Goal: Task Accomplishment & Management: Manage account settings

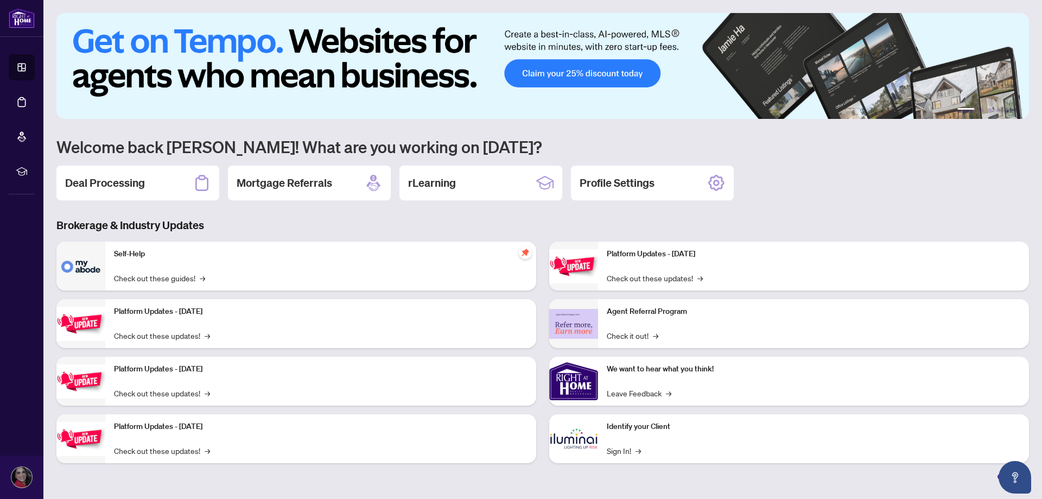
click at [126, 174] on div "Deal Processing" at bounding box center [137, 182] width 163 height 35
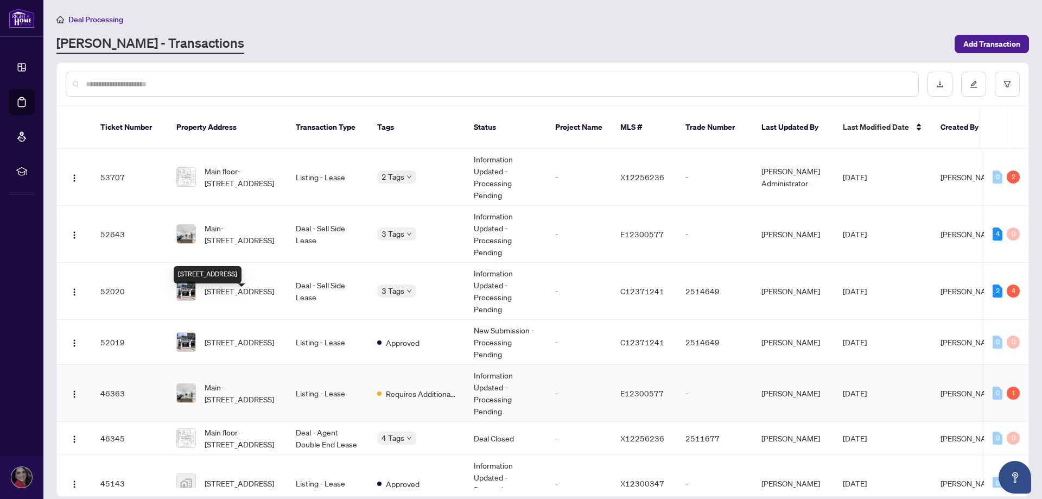
scroll to position [54, 0]
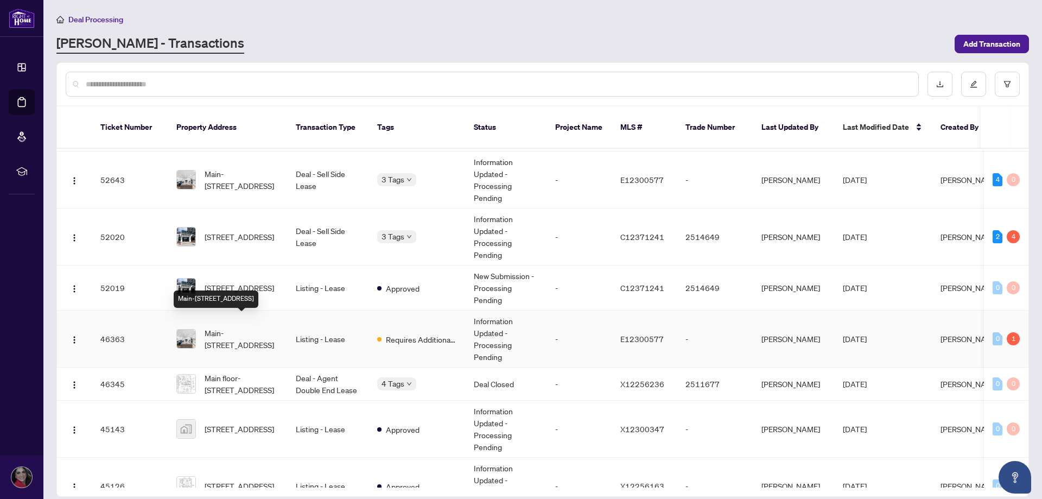
click at [263, 327] on span "Main-[STREET_ADDRESS]" at bounding box center [242, 339] width 74 height 24
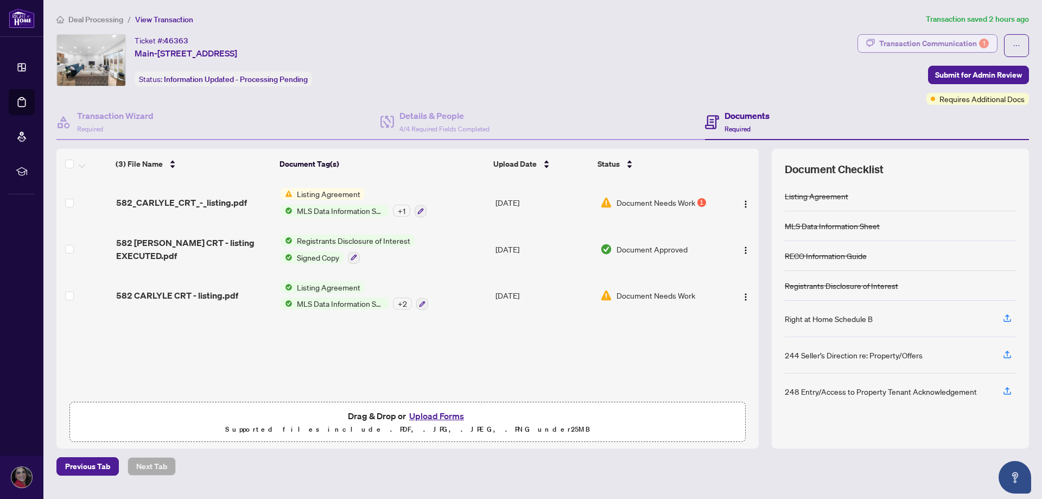
click at [935, 40] on div "Transaction Communication 1" at bounding box center [934, 43] width 110 height 17
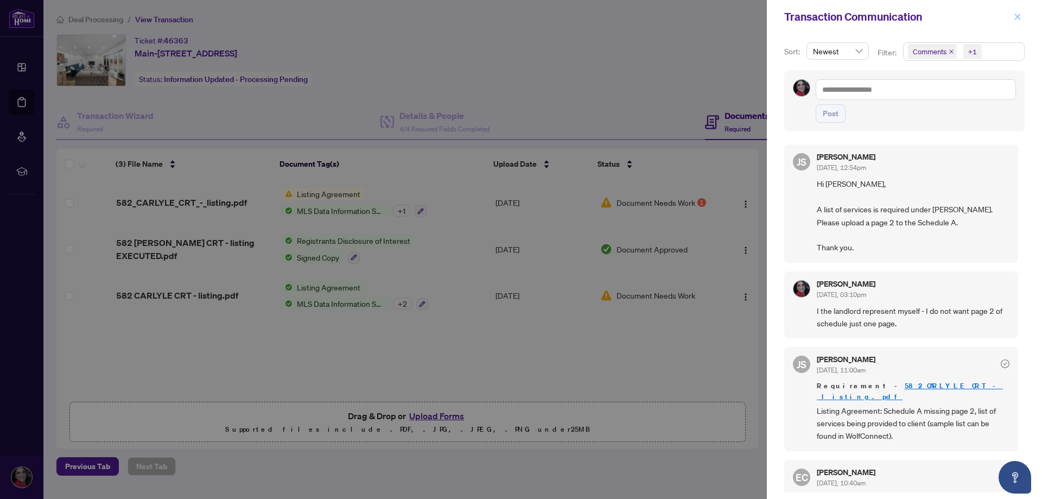
click at [1014, 18] on icon "close" at bounding box center [1017, 17] width 8 height 8
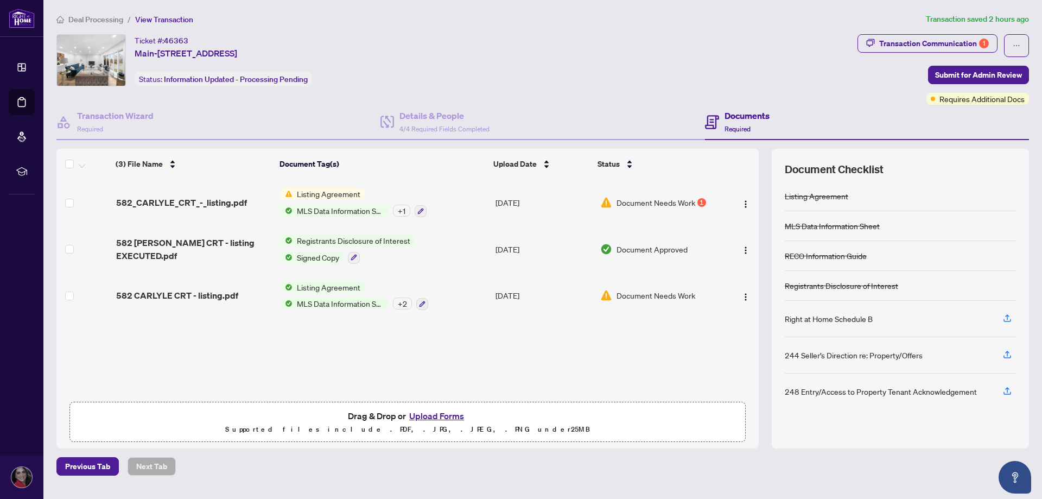
click at [335, 288] on span "Listing Agreement" at bounding box center [328, 287] width 72 height 12
click at [566, 357] on div "(3) File Name Document Tag(s) Upload Date Status 582_CARLYLE_CRT_-_listing.pdf …" at bounding box center [407, 287] width 702 height 216
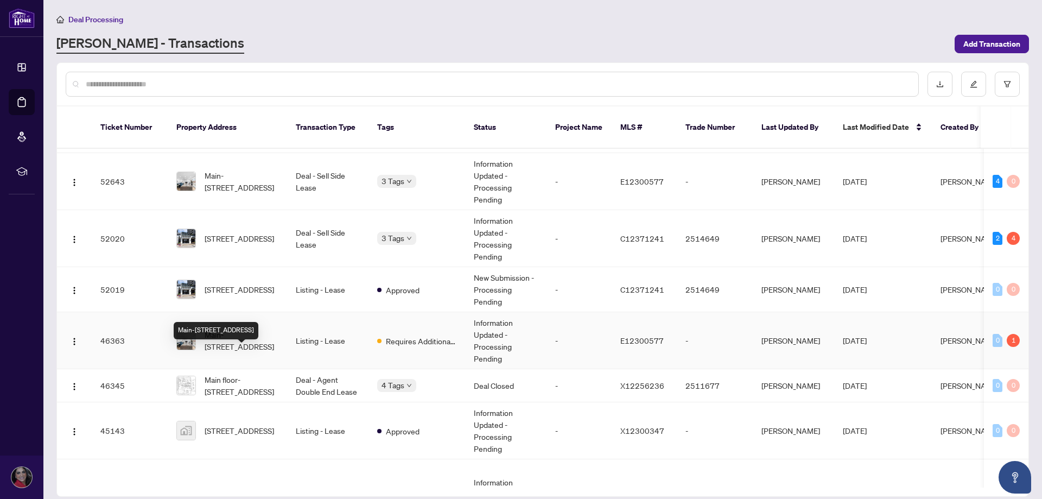
scroll to position [163, 0]
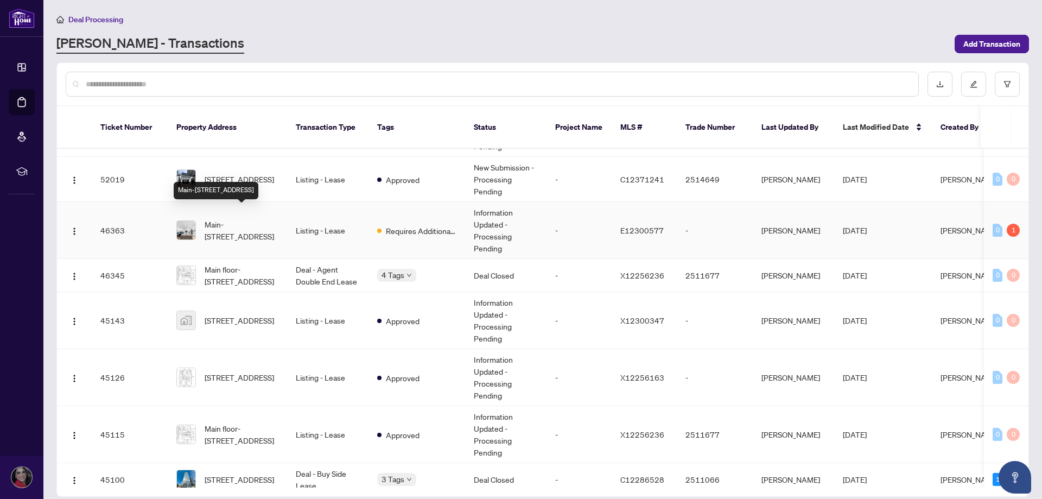
click at [268, 220] on span "Main-[STREET_ADDRESS]" at bounding box center [242, 230] width 74 height 24
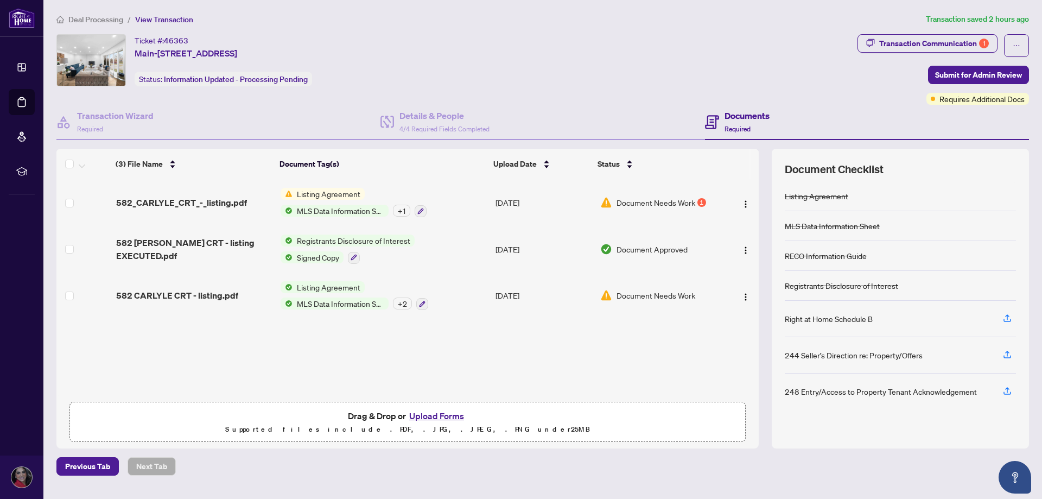
click at [330, 285] on span "Listing Agreement" at bounding box center [328, 287] width 72 height 12
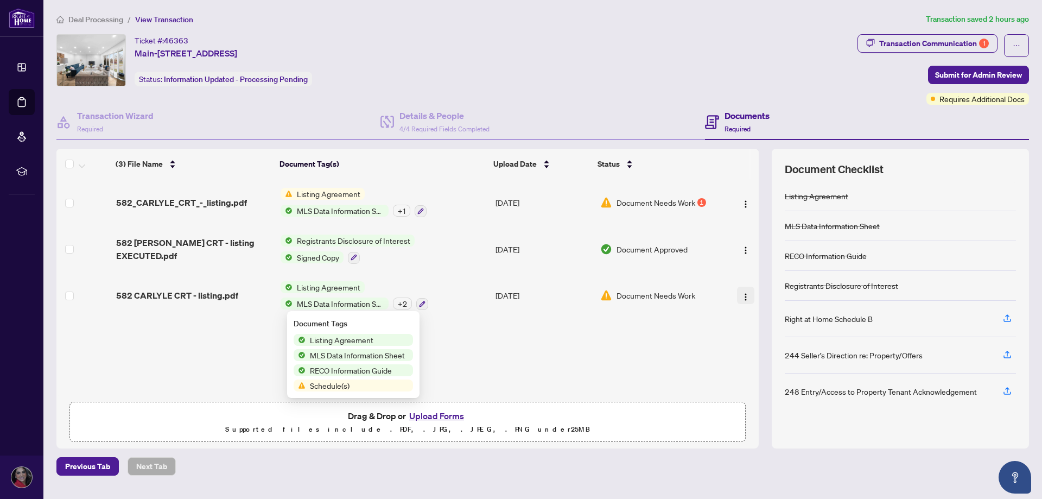
click at [745, 292] on img "button" at bounding box center [745, 296] width 9 height 9
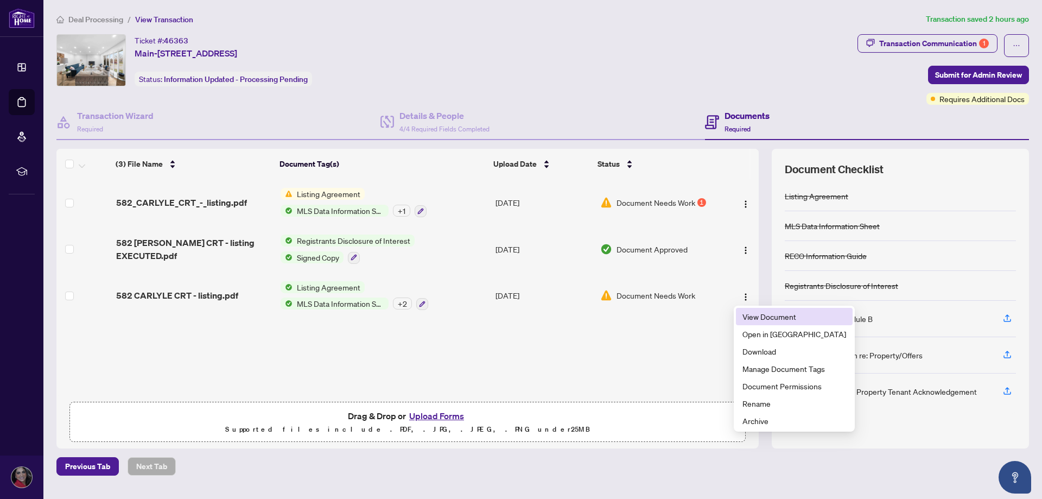
click at [740, 317] on li "View Document" at bounding box center [794, 316] width 117 height 17
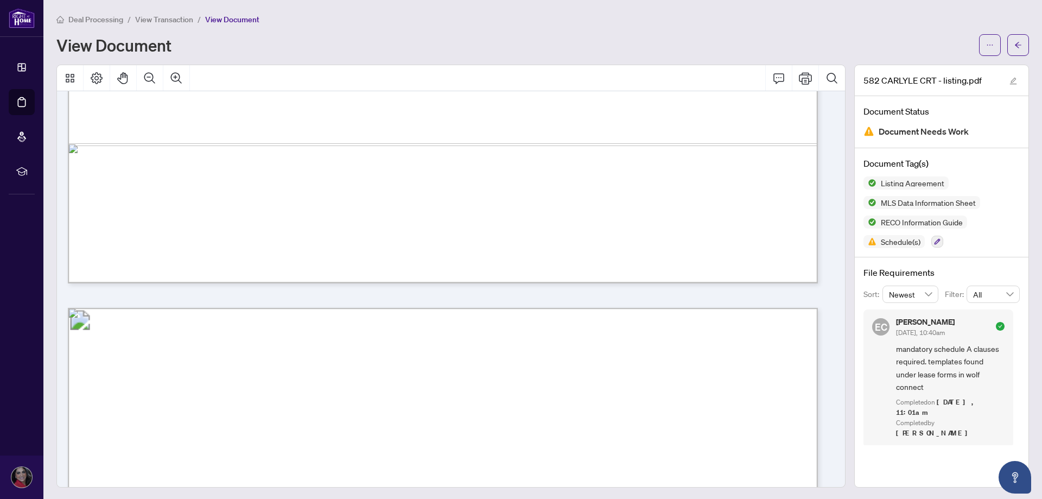
scroll to position [5329, 0]
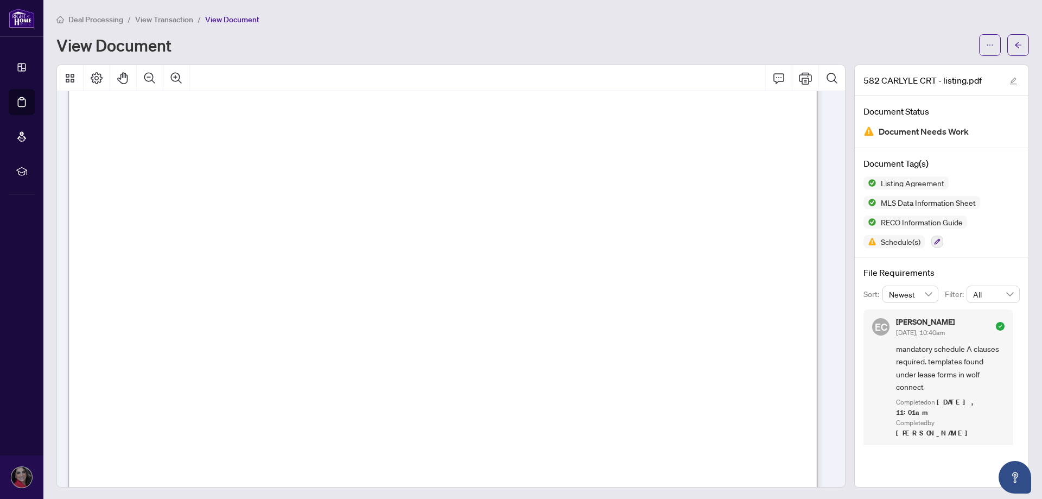
click at [86, 22] on span "Deal Processing" at bounding box center [95, 20] width 55 height 10
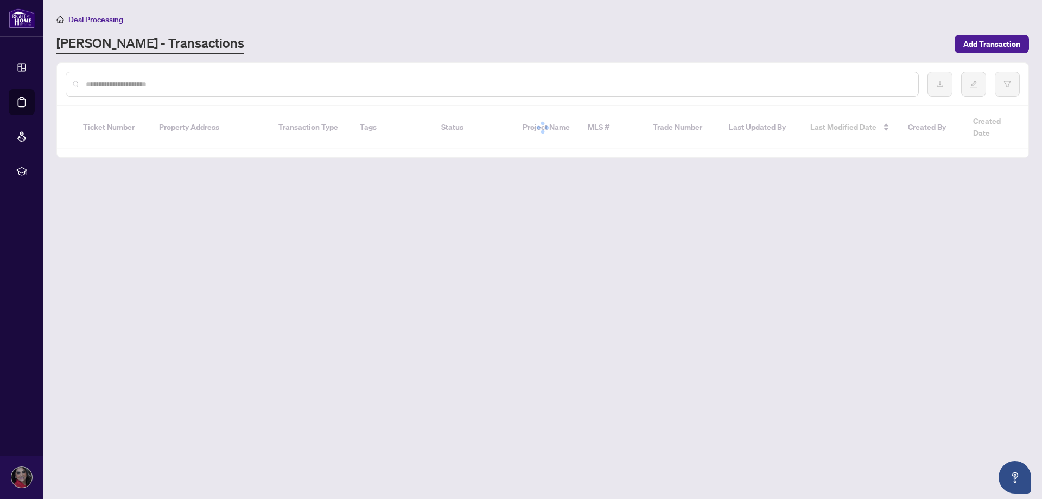
click at [86, 22] on span "Deal Processing" at bounding box center [95, 20] width 55 height 10
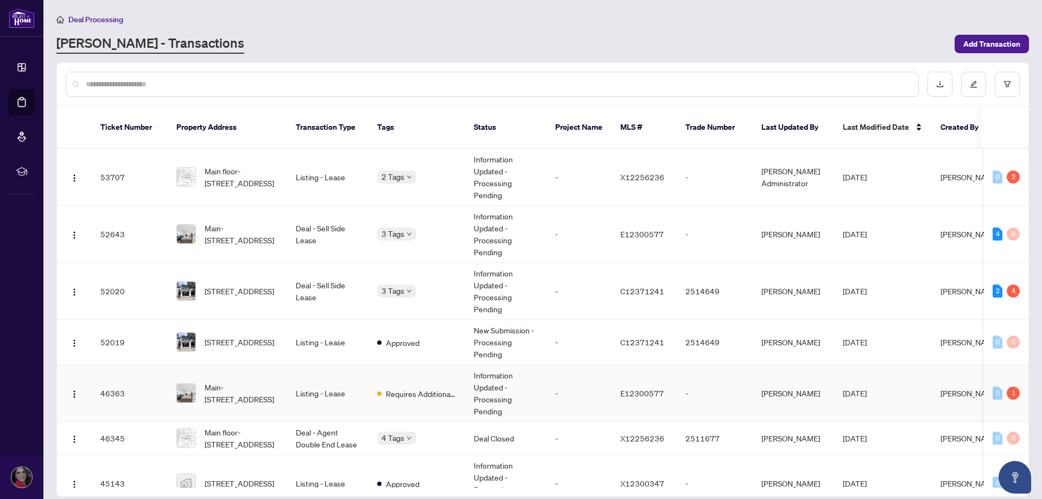
click at [253, 391] on span "Main-[STREET_ADDRESS]" at bounding box center [242, 393] width 74 height 24
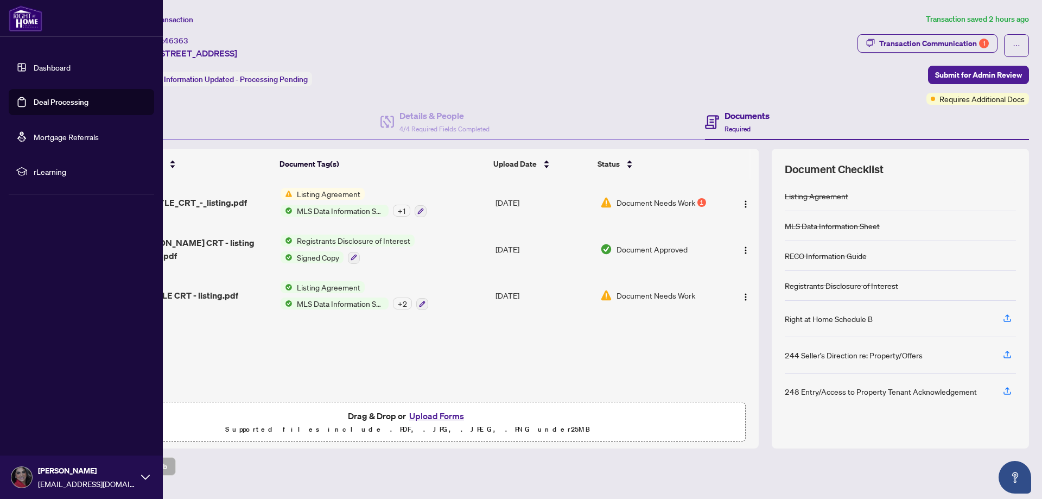
click at [34, 68] on link "Dashboard" at bounding box center [52, 67] width 37 height 10
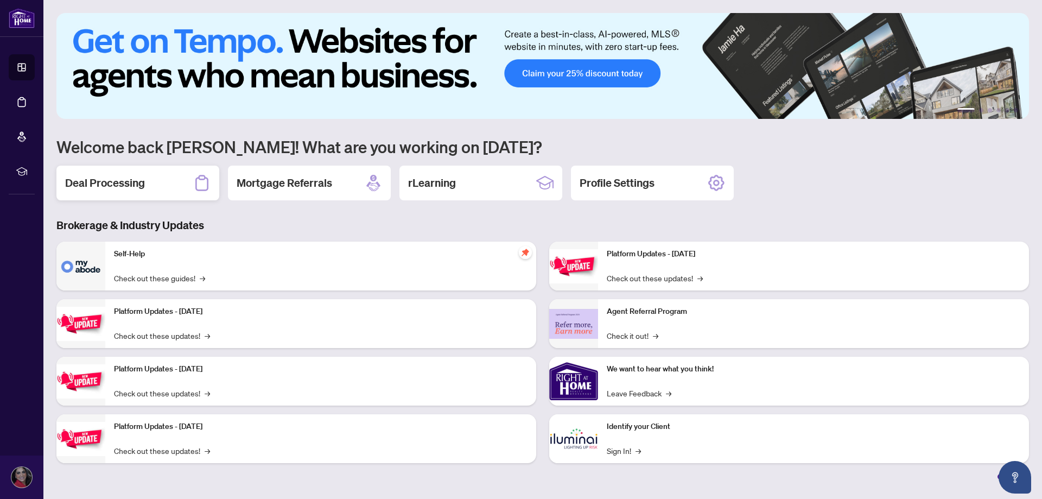
click at [129, 187] on h2 "Deal Processing" at bounding box center [105, 182] width 80 height 15
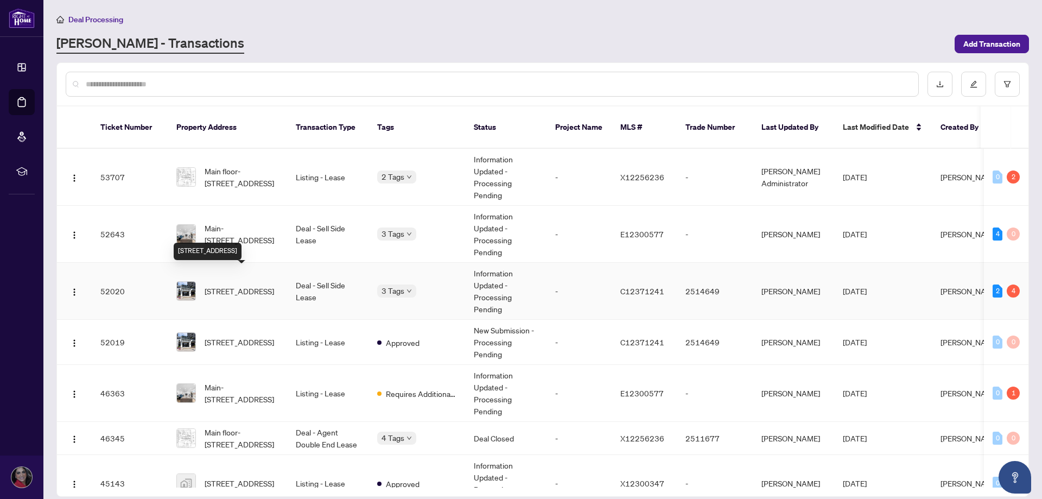
click at [274, 285] on span "[STREET_ADDRESS]" at bounding box center [239, 291] width 69 height 12
click at [319, 335] on td "Listing - Lease" at bounding box center [327, 342] width 81 height 45
click at [232, 285] on span "[STREET_ADDRESS]" at bounding box center [239, 291] width 69 height 12
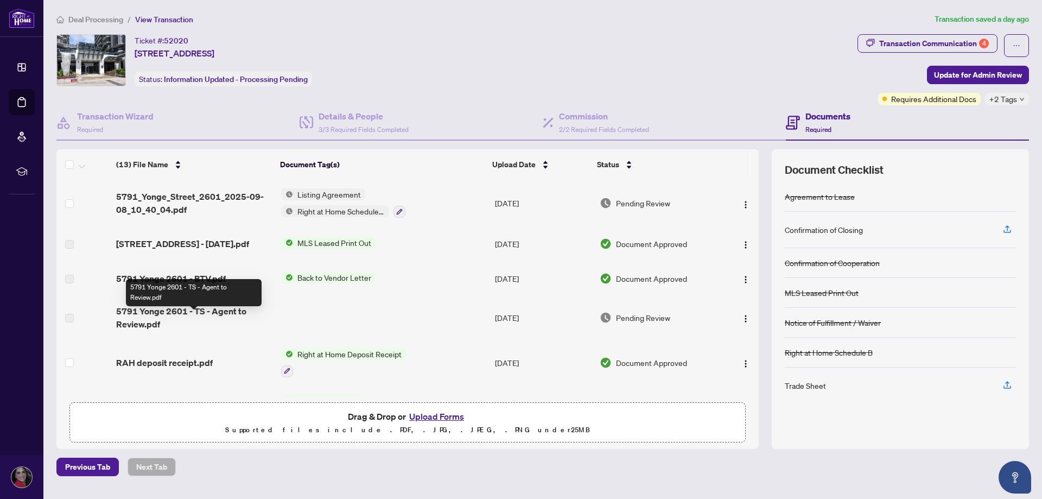
click at [236, 327] on span "5791 Yonge 2601 - TS - Agent to Review.pdf" at bounding box center [194, 317] width 156 height 26
click at [236, 317] on span "5791 Yonge 2601 - TS - Agent to Review.pdf" at bounding box center [194, 317] width 156 height 26
click at [647, 332] on td "Pending Review" at bounding box center [658, 317] width 127 height 43
click at [742, 323] on img "button" at bounding box center [745, 318] width 9 height 9
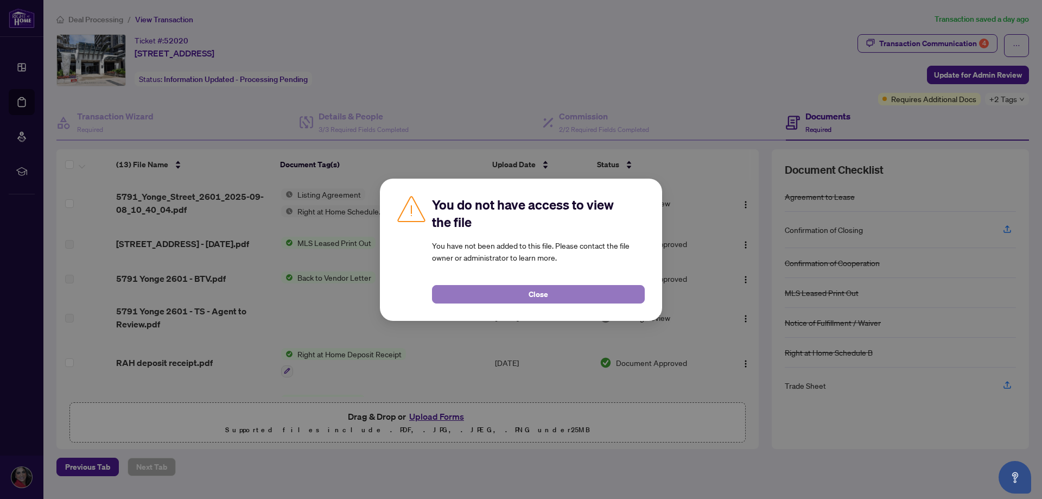
click at [600, 296] on button "Close" at bounding box center [538, 294] width 213 height 18
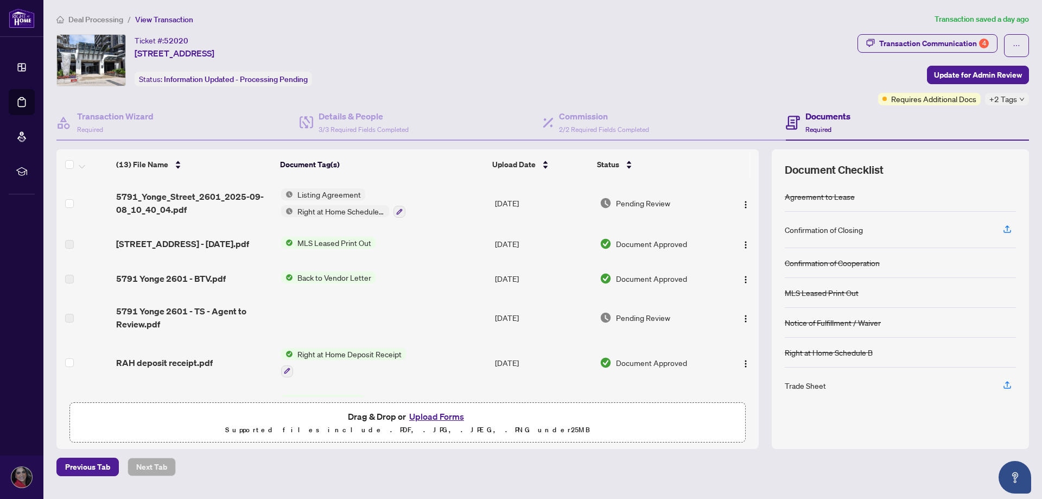
click at [91, 17] on span "Deal Processing" at bounding box center [95, 20] width 55 height 10
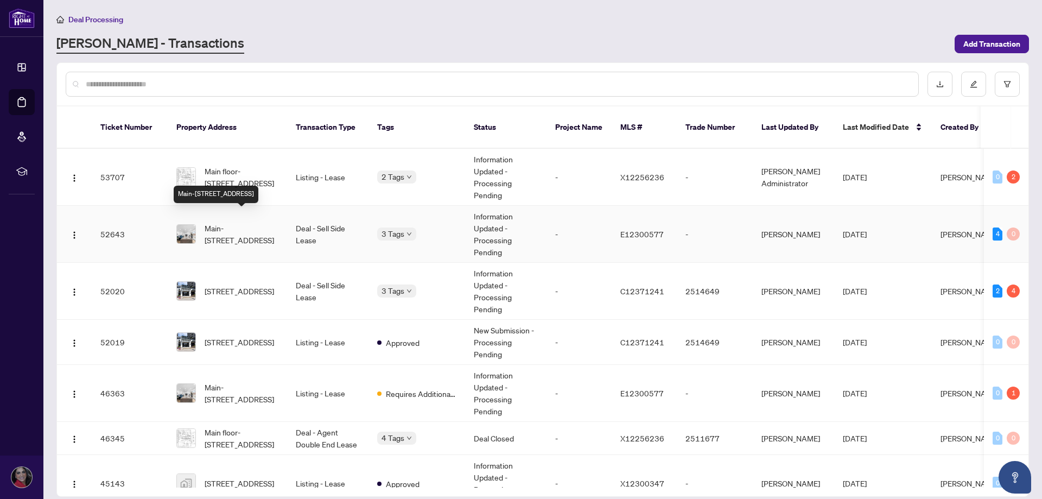
click at [266, 222] on span "Main-[STREET_ADDRESS]" at bounding box center [242, 234] width 74 height 24
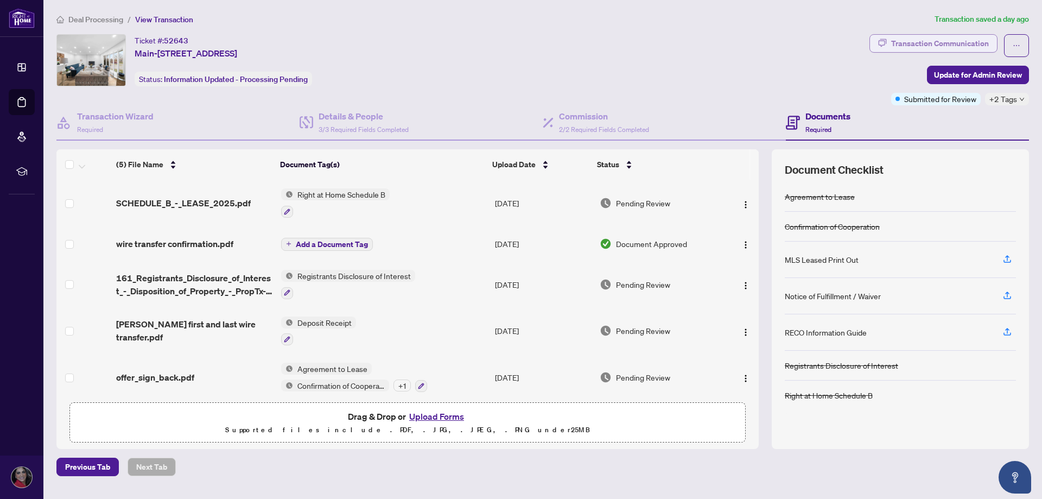
click at [954, 47] on div "Transaction Communication" at bounding box center [940, 43] width 98 height 17
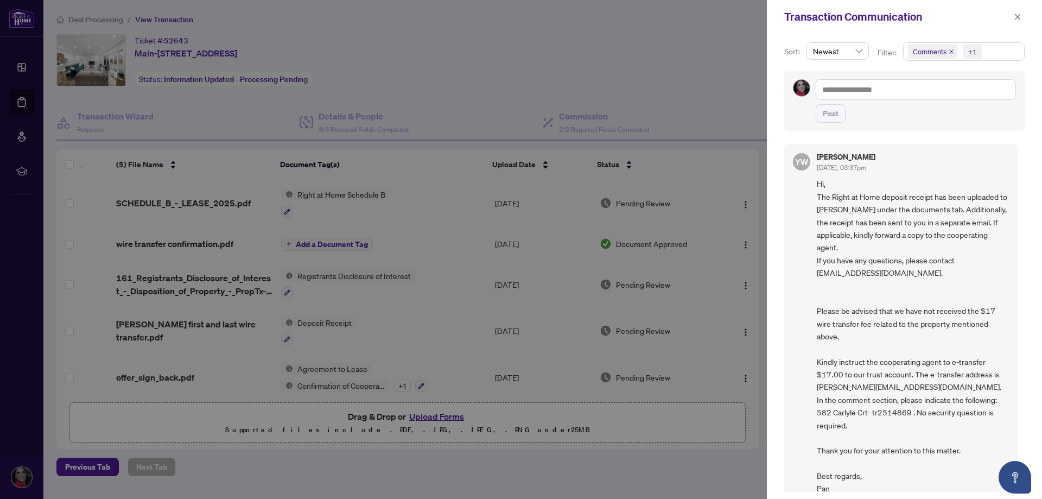
drag, startPoint x: 705, startPoint y: 56, endPoint x: 335, endPoint y: 44, distance: 370.2
click at [679, 55] on div at bounding box center [521, 249] width 1042 height 499
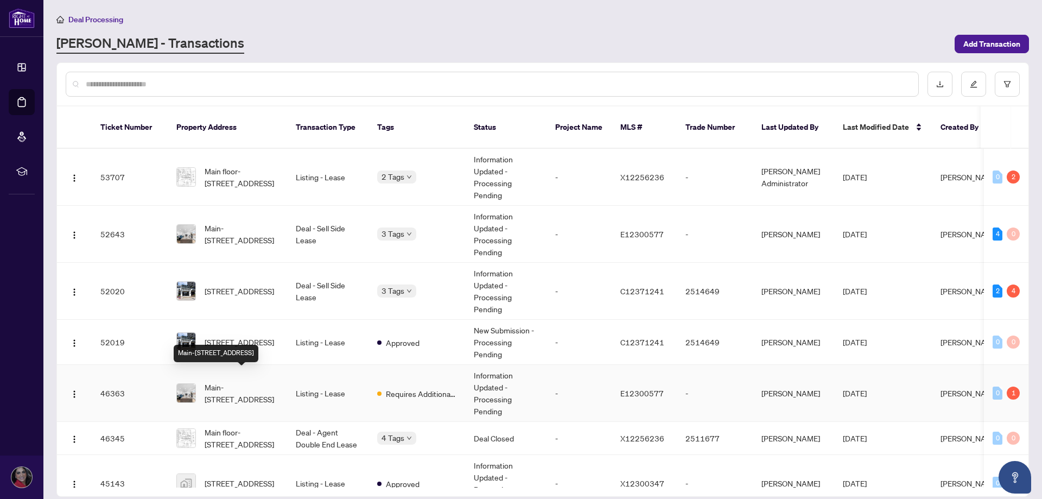
click at [256, 381] on span "Main-[STREET_ADDRESS]" at bounding box center [242, 393] width 74 height 24
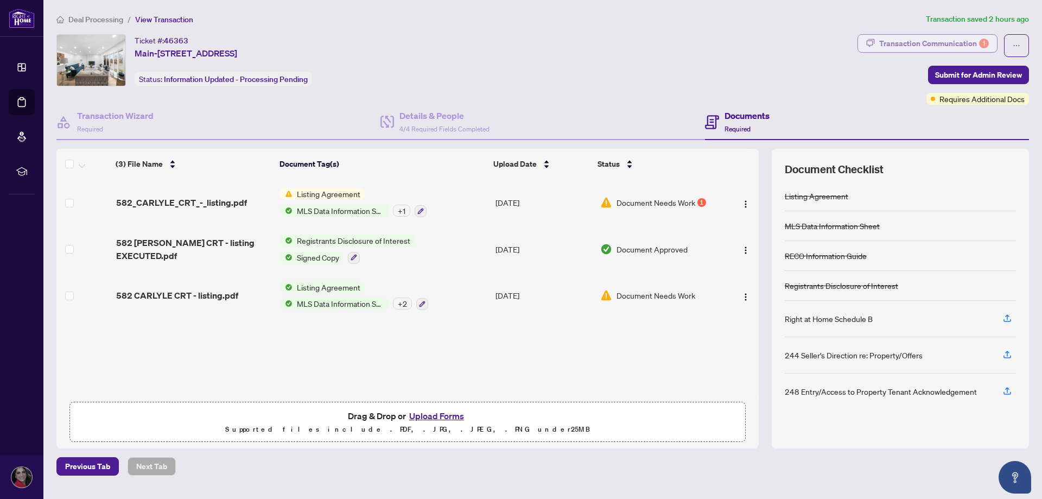
click at [939, 46] on div "Transaction Communication 1" at bounding box center [934, 43] width 110 height 17
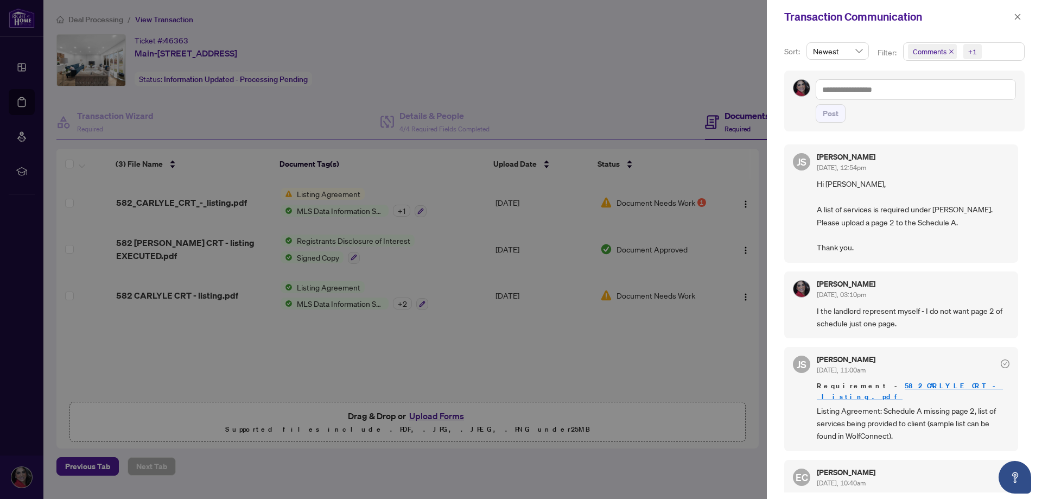
click at [678, 73] on div at bounding box center [521, 249] width 1042 height 499
click at [1012, 17] on button "button" at bounding box center [1017, 16] width 14 height 13
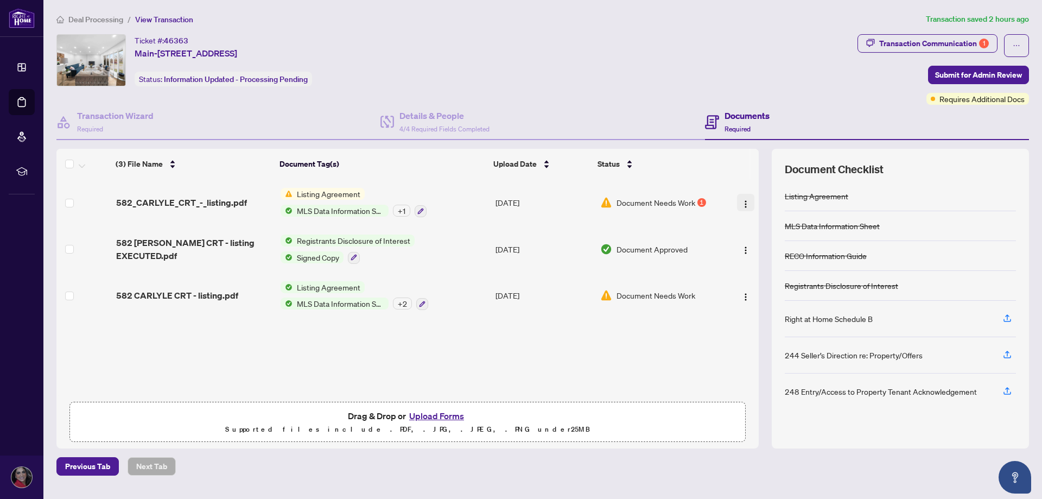
click at [744, 200] on img "button" at bounding box center [745, 204] width 9 height 9
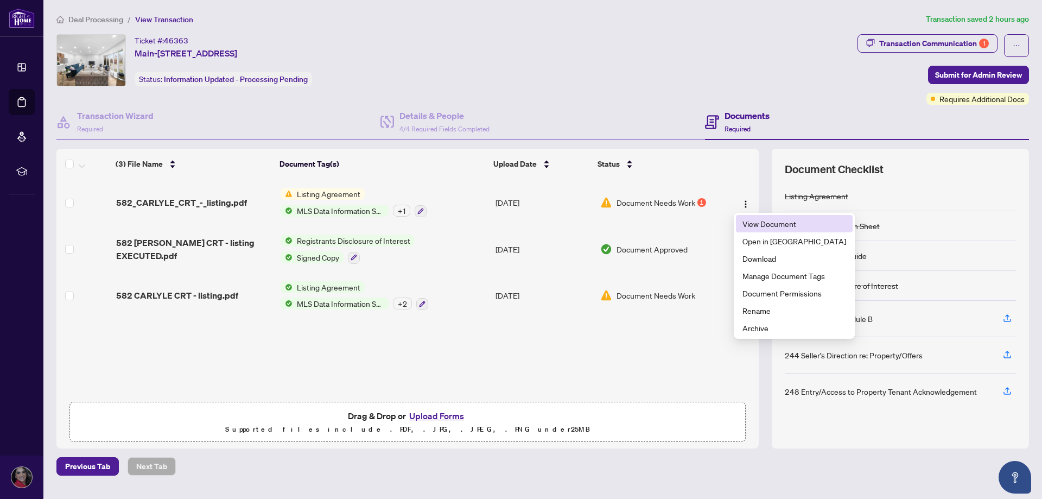
click at [745, 225] on span "View Document" at bounding box center [794, 224] width 104 height 12
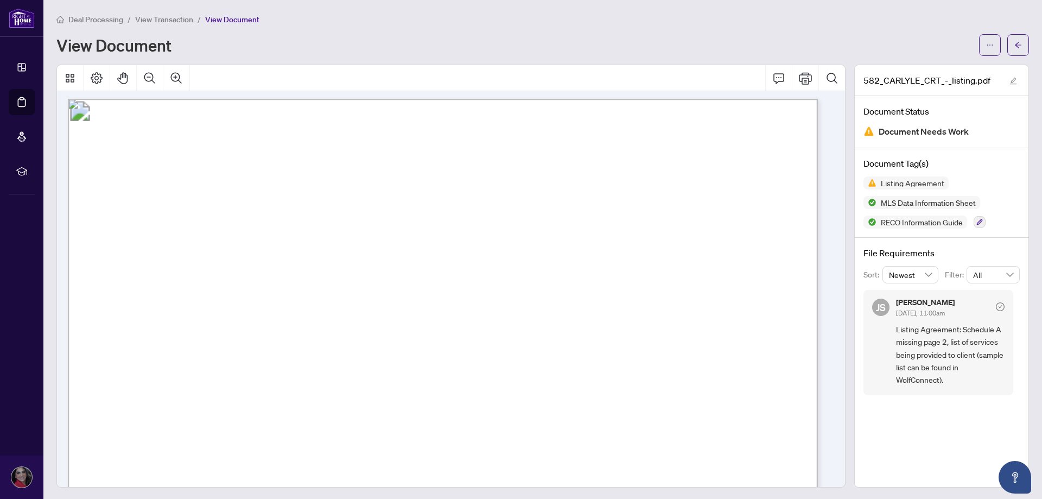
scroll to position [3996, 0]
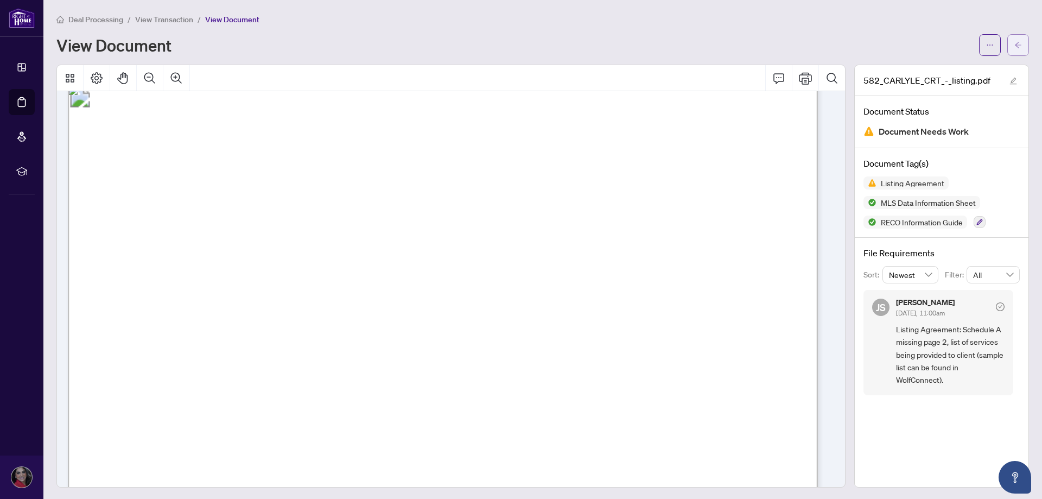
click at [1014, 44] on icon "arrow-left" at bounding box center [1018, 45] width 8 height 8
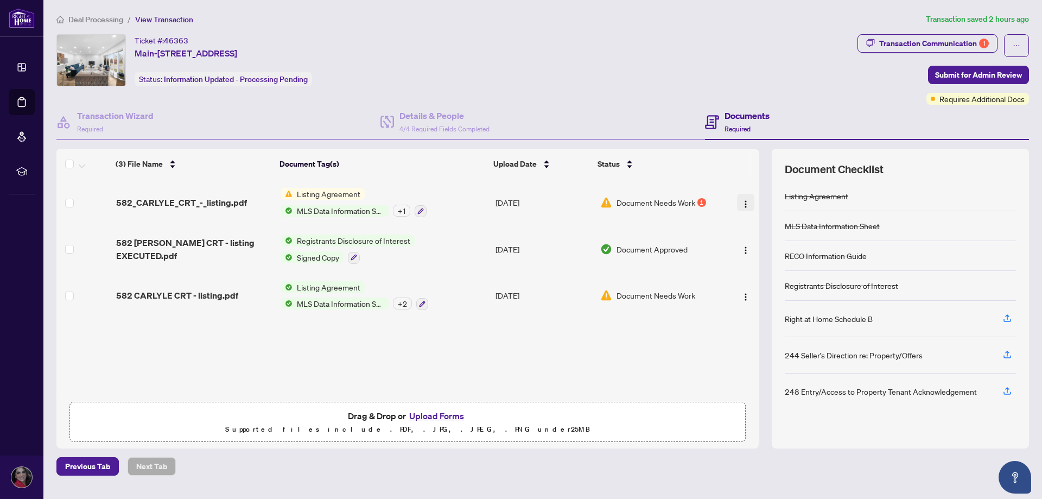
click at [741, 202] on img "button" at bounding box center [745, 204] width 9 height 9
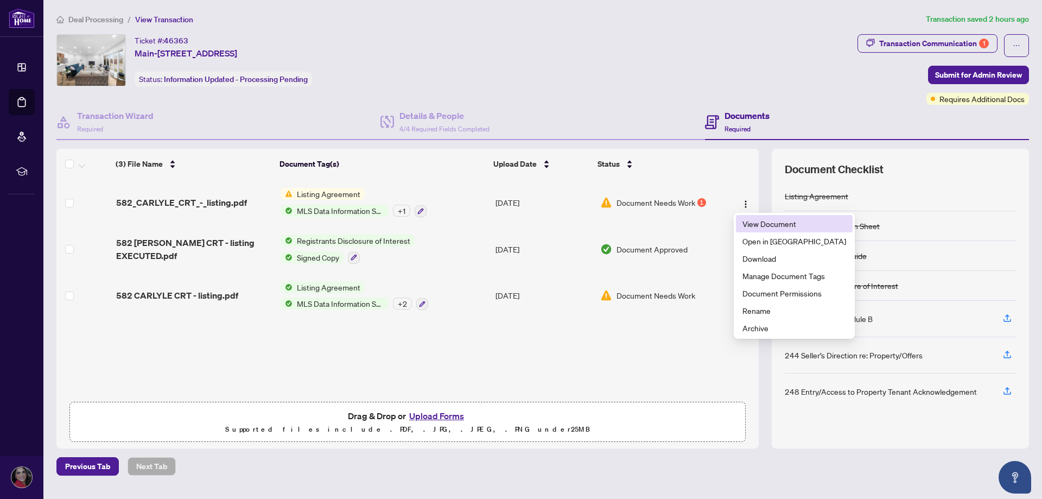
click at [746, 225] on span "View Document" at bounding box center [794, 224] width 104 height 12
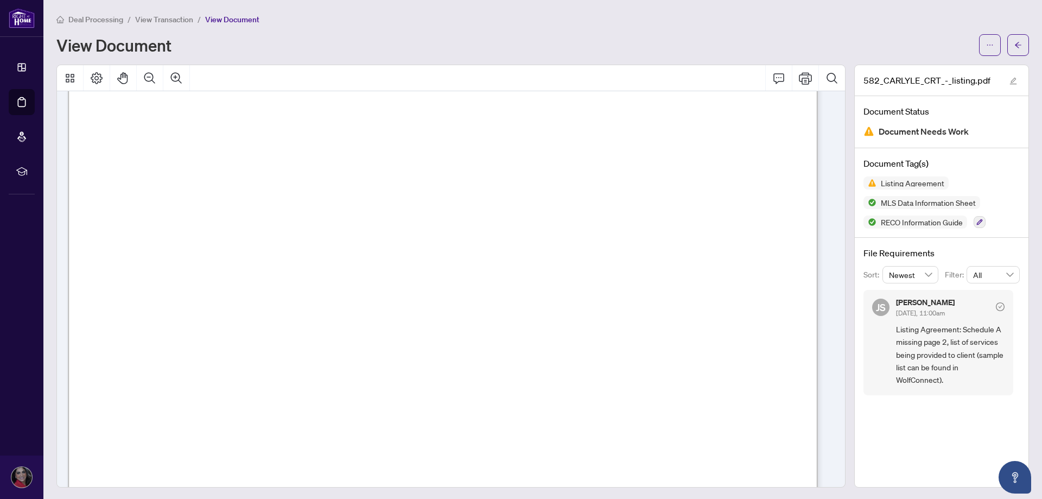
scroll to position [3100, 0]
click at [989, 43] on button "button" at bounding box center [990, 45] width 22 height 22
click at [940, 68] on span "Download" at bounding box center [942, 68] width 82 height 12
click at [987, 47] on button "button" at bounding box center [990, 45] width 22 height 22
click at [938, 7] on main "Deal Processing / View Transaction / View Document View Document 582_CARLYLE_CR…" at bounding box center [542, 249] width 998 height 499
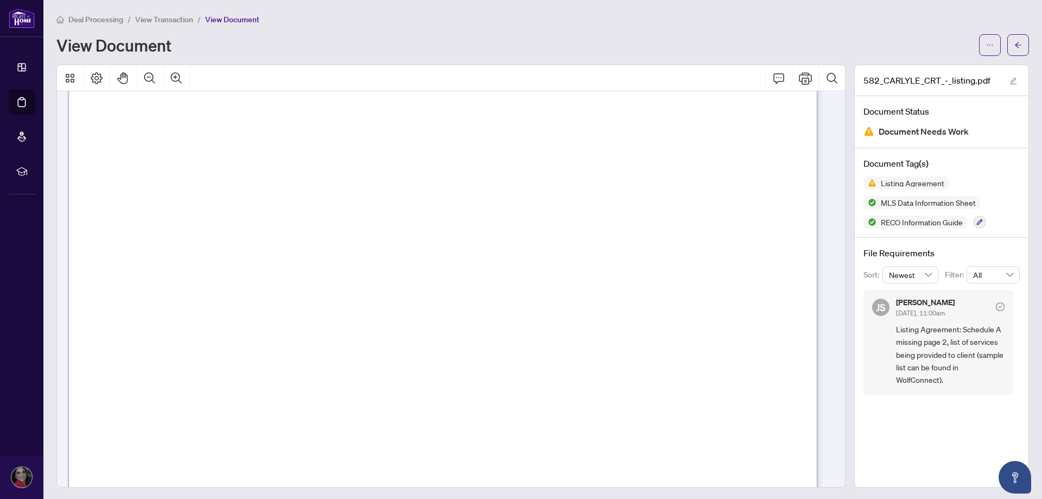
click at [521, 24] on div "Deal Processing / View Transaction / View Document" at bounding box center [542, 19] width 972 height 12
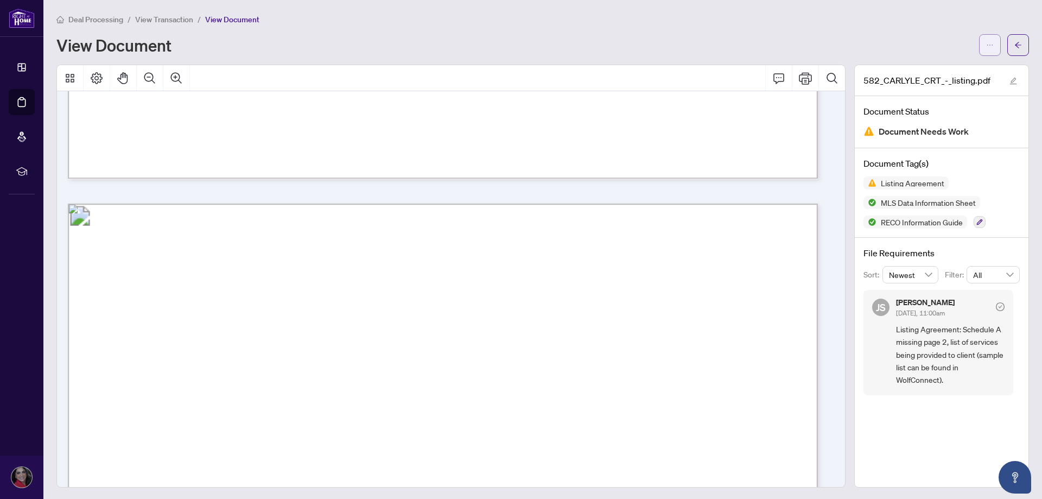
scroll to position [2774, 0]
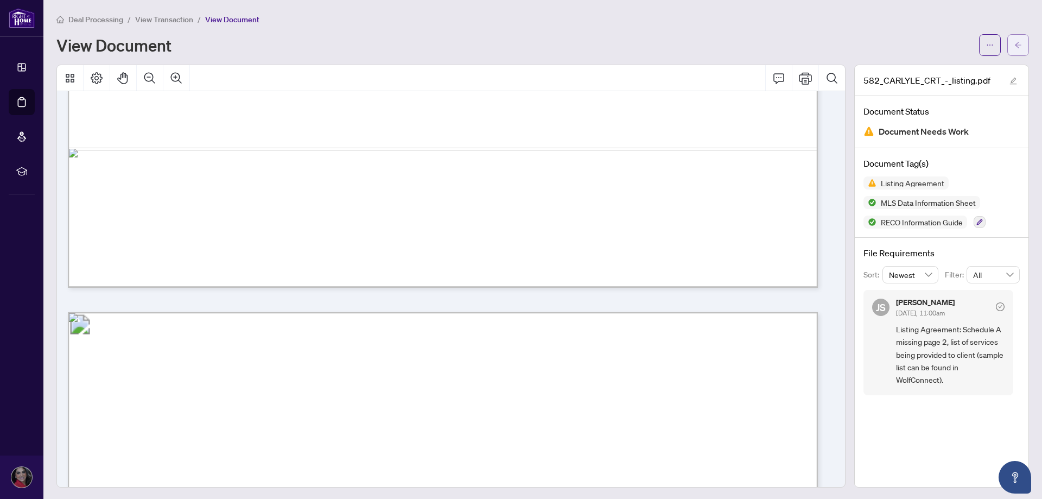
click at [1014, 44] on button "button" at bounding box center [1018, 45] width 22 height 22
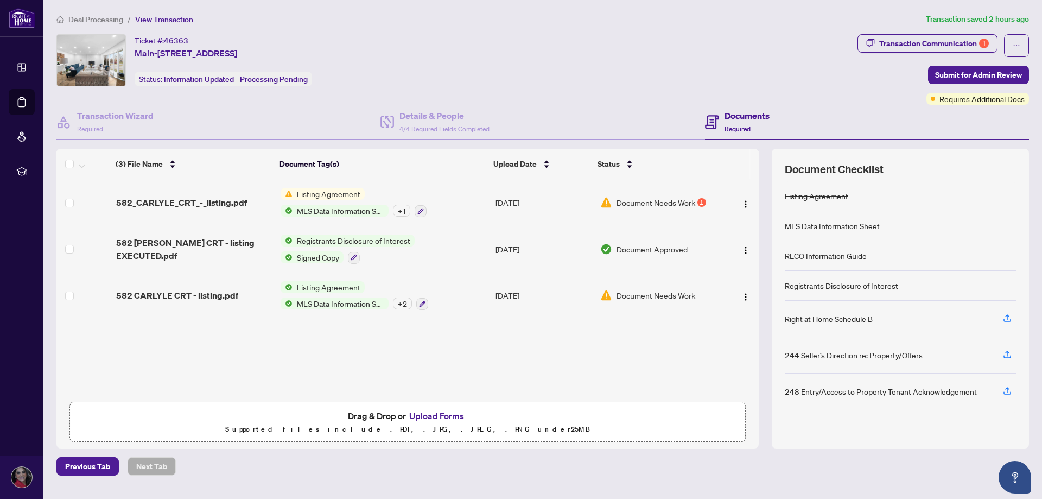
click at [427, 412] on button "Upload Forms" at bounding box center [436, 415] width 61 height 14
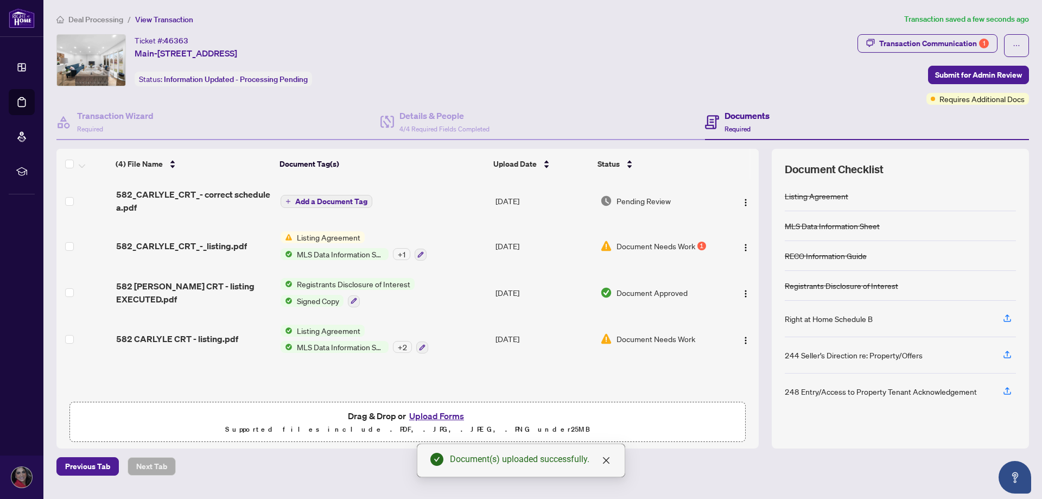
click at [339, 201] on span "Add a Document Tag" at bounding box center [331, 201] width 72 height 8
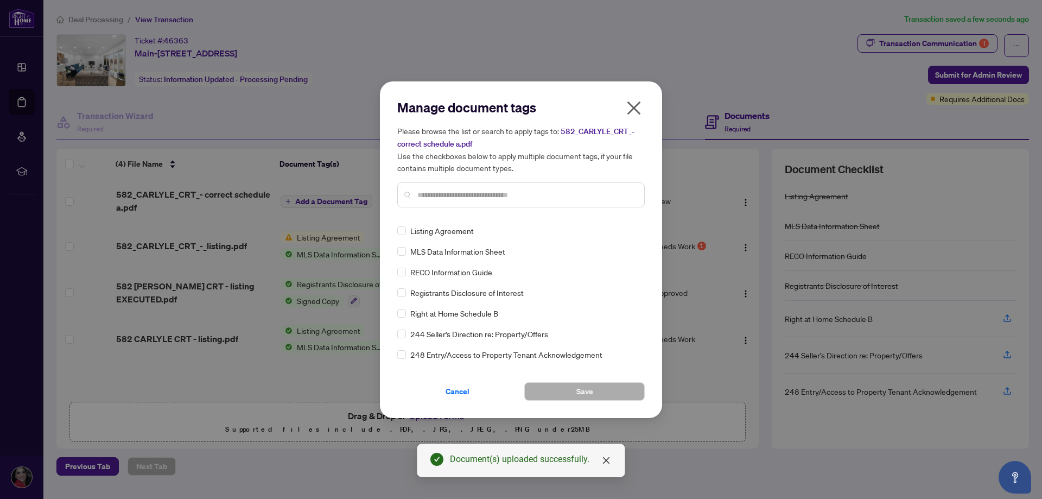
click at [545, 214] on div "Manage document tags Please browse the list or search to apply tags to: 582_CAR…" at bounding box center [520, 157] width 247 height 117
click at [466, 194] on input "text" at bounding box center [526, 195] width 218 height 12
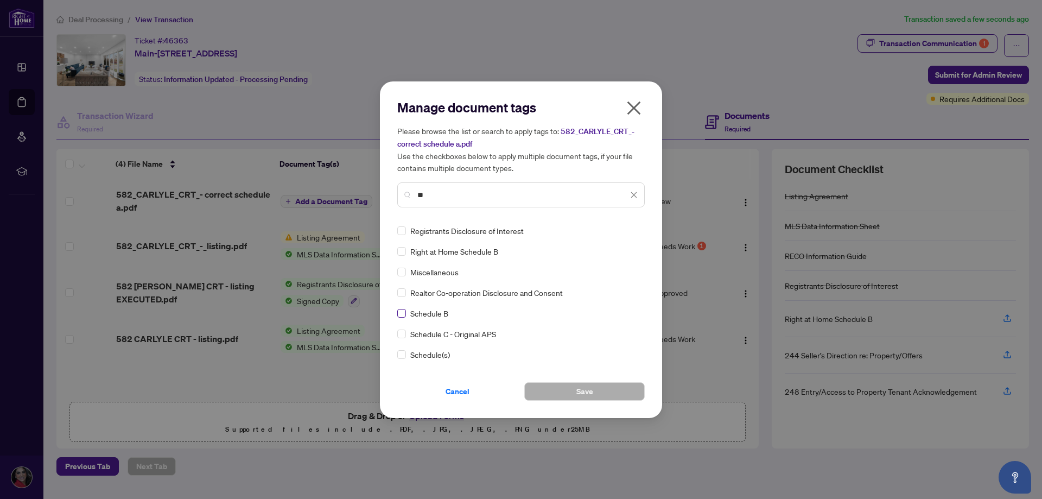
scroll to position [54, 0]
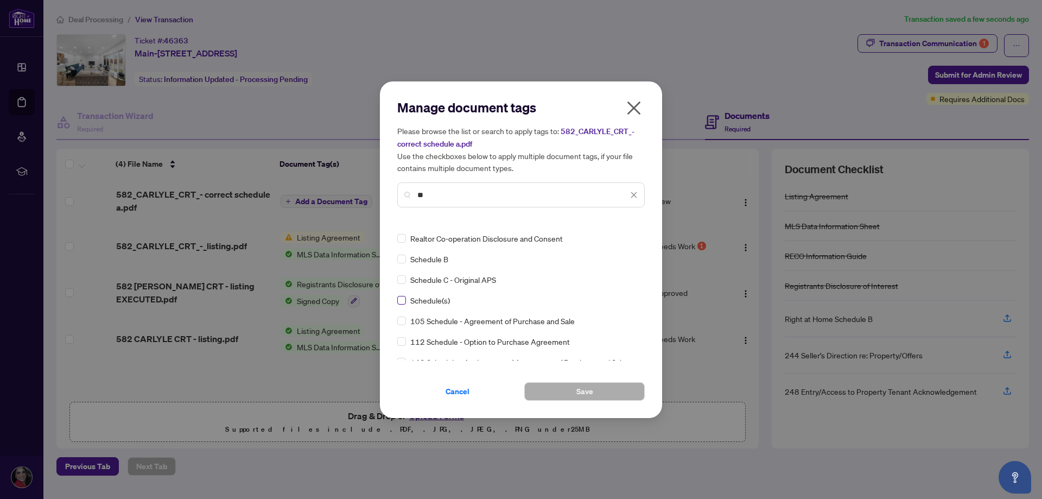
type input "**"
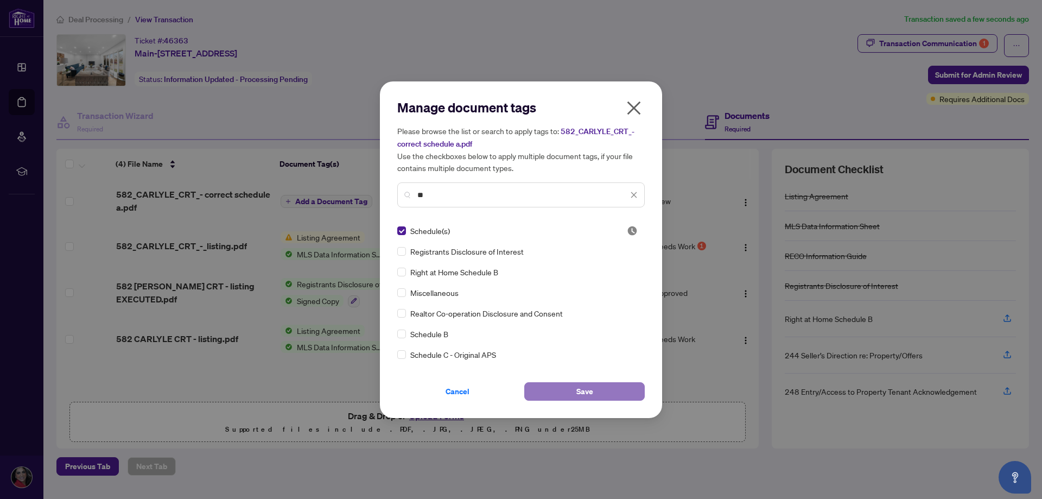
click at [582, 387] on span "Save" at bounding box center [584, 390] width 17 height 17
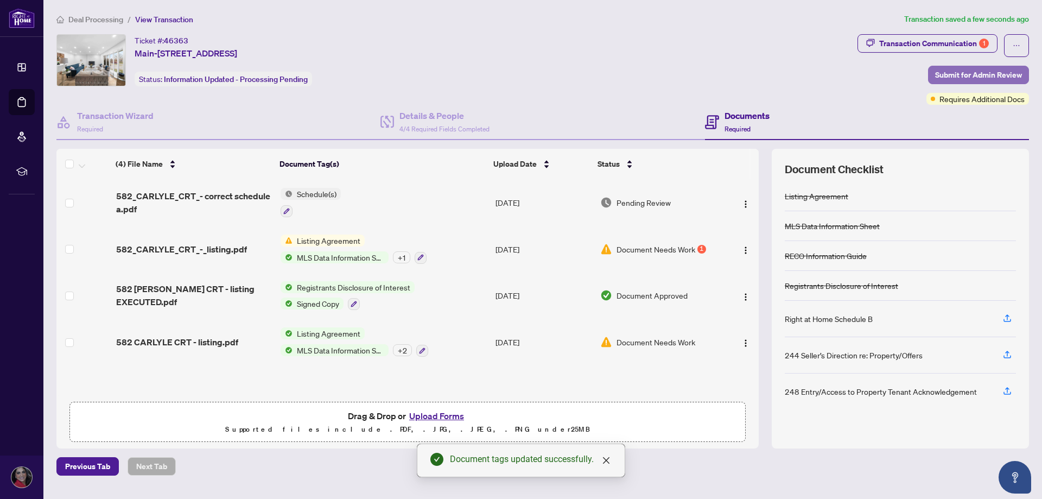
click at [978, 79] on span "Submit for Admin Review" at bounding box center [978, 74] width 87 height 17
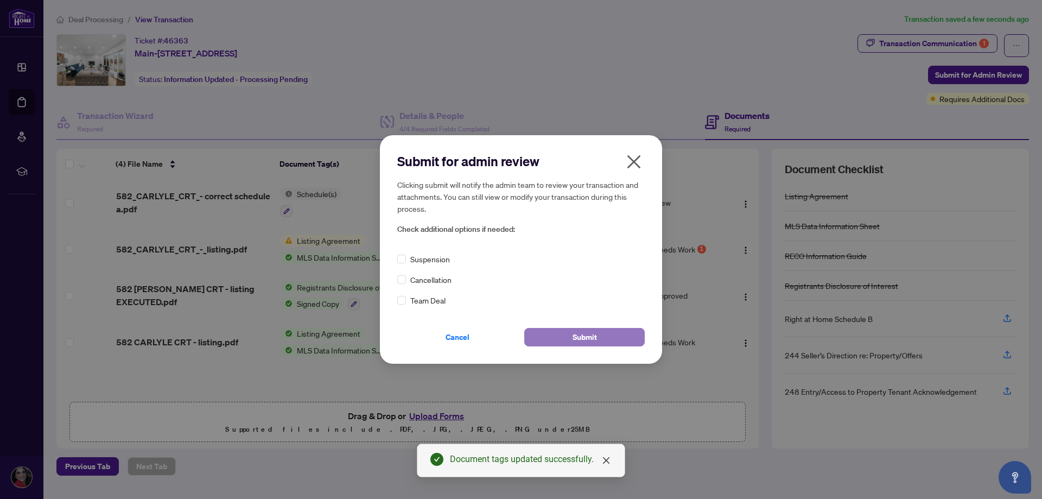
click at [573, 344] on span "Submit" at bounding box center [584, 336] width 24 height 17
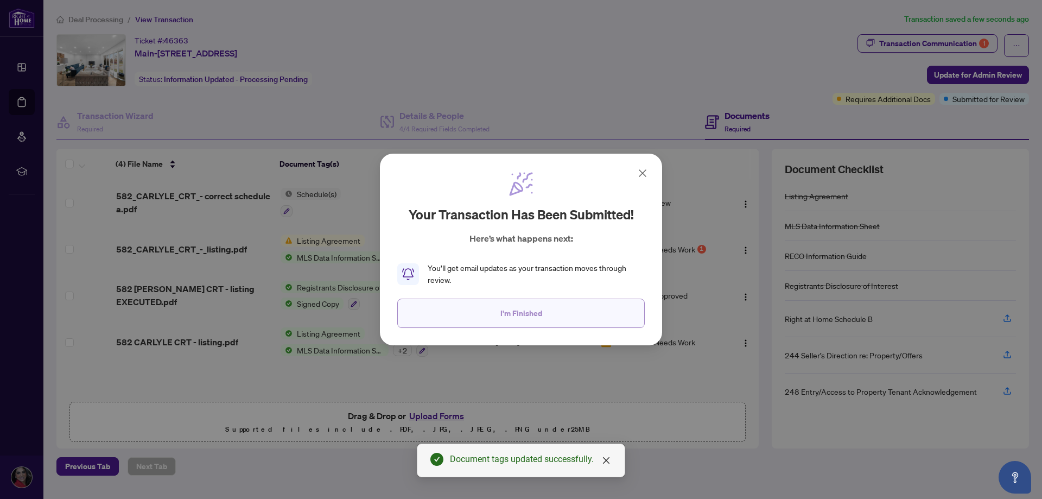
click at [583, 309] on button "I'm Finished" at bounding box center [520, 312] width 247 height 29
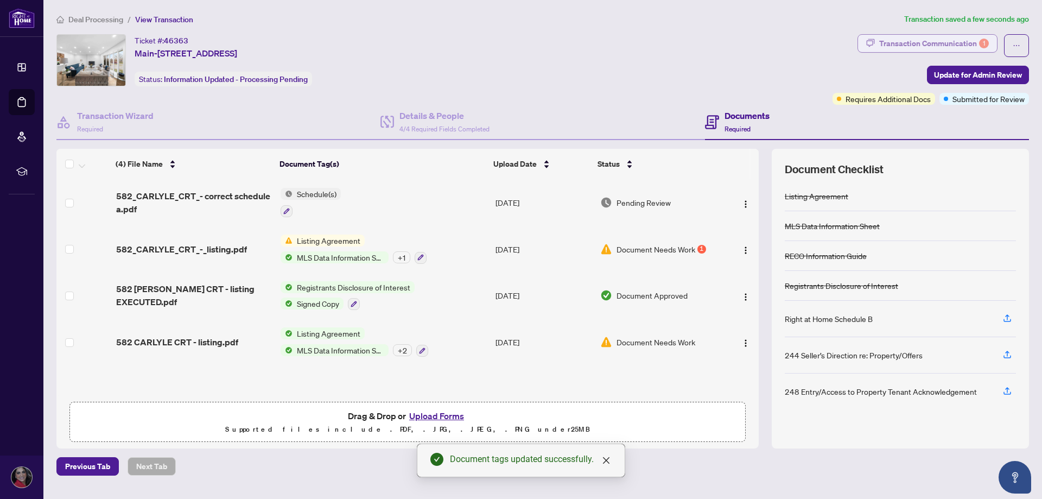
click at [948, 43] on div "Transaction Communication 1" at bounding box center [934, 43] width 110 height 17
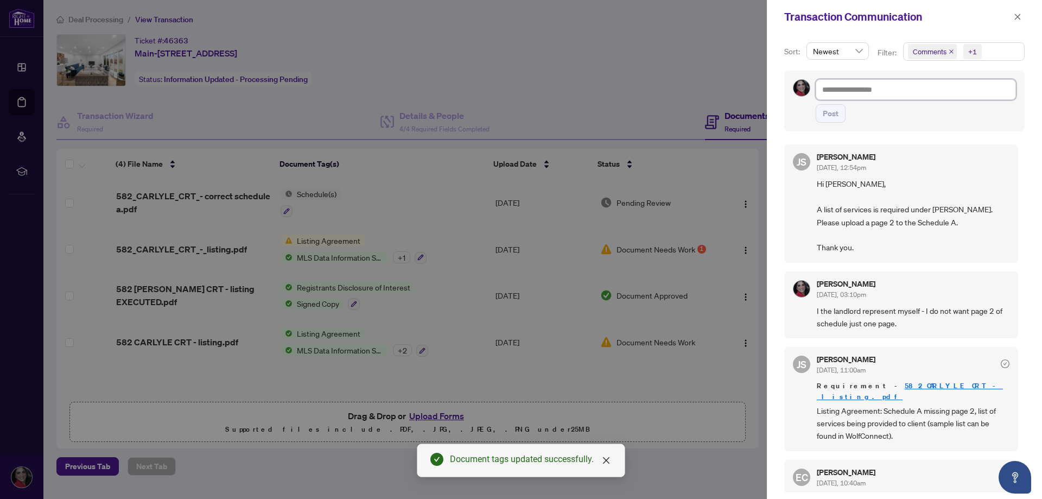
click at [838, 97] on textarea at bounding box center [915, 89] width 200 height 21
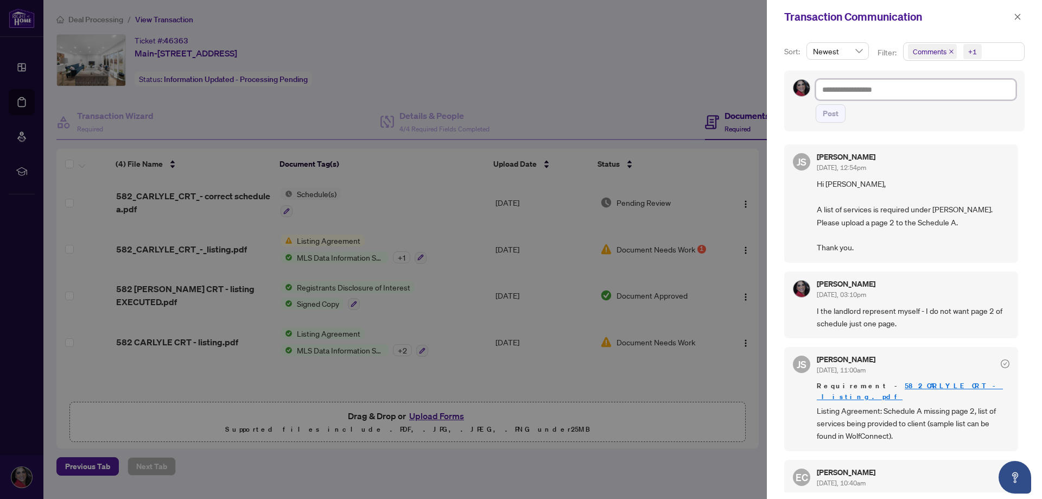
type textarea "*"
type textarea "**"
type textarea "***"
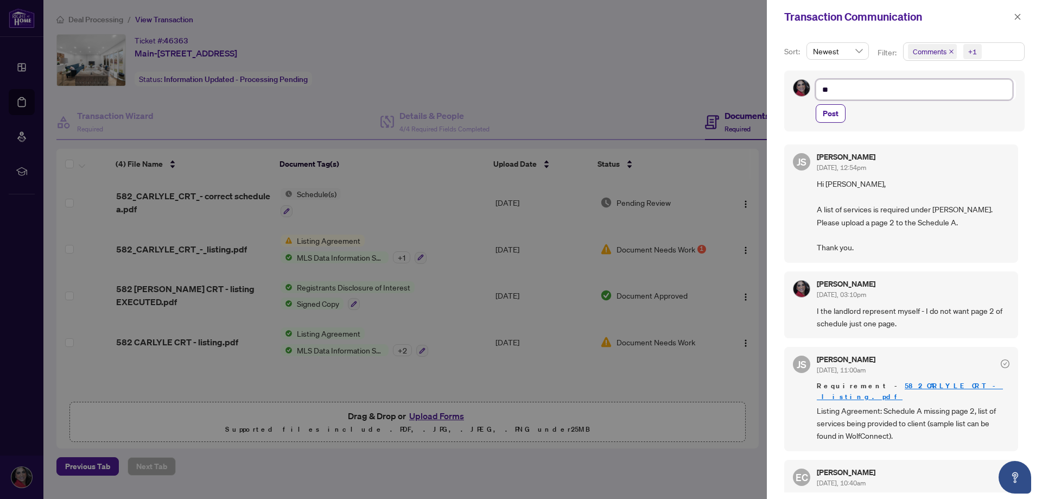
type textarea "***"
type textarea "****"
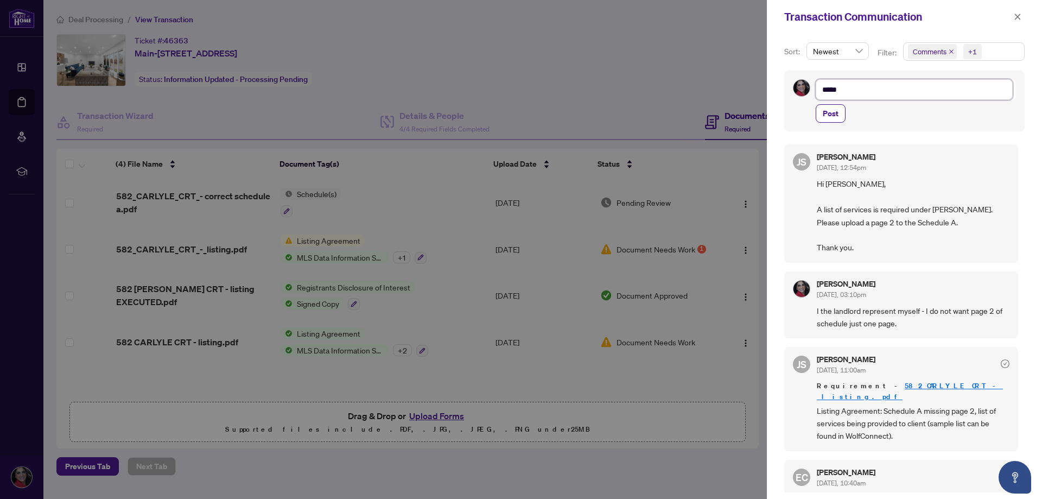
type textarea "******"
type textarea "*******"
type textarea "********"
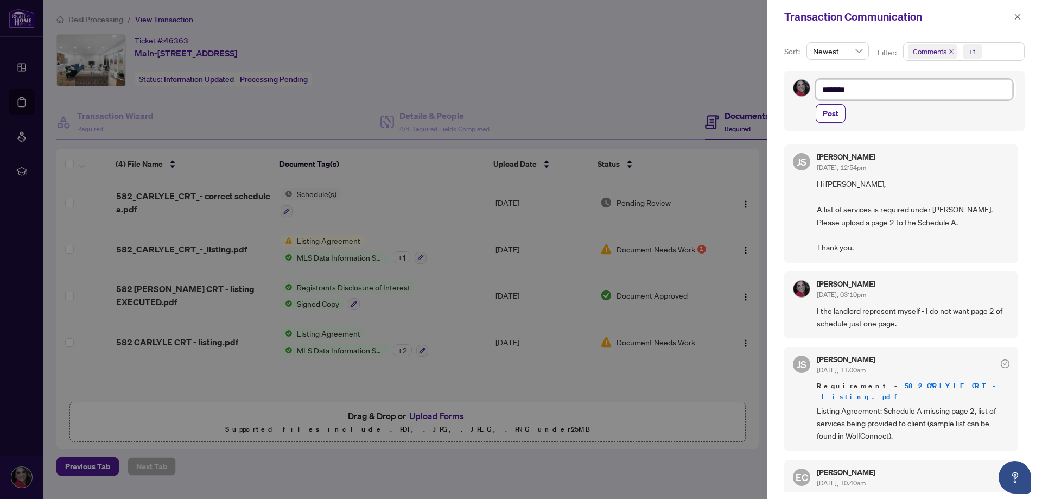
type textarea "*********"
type textarea "**********"
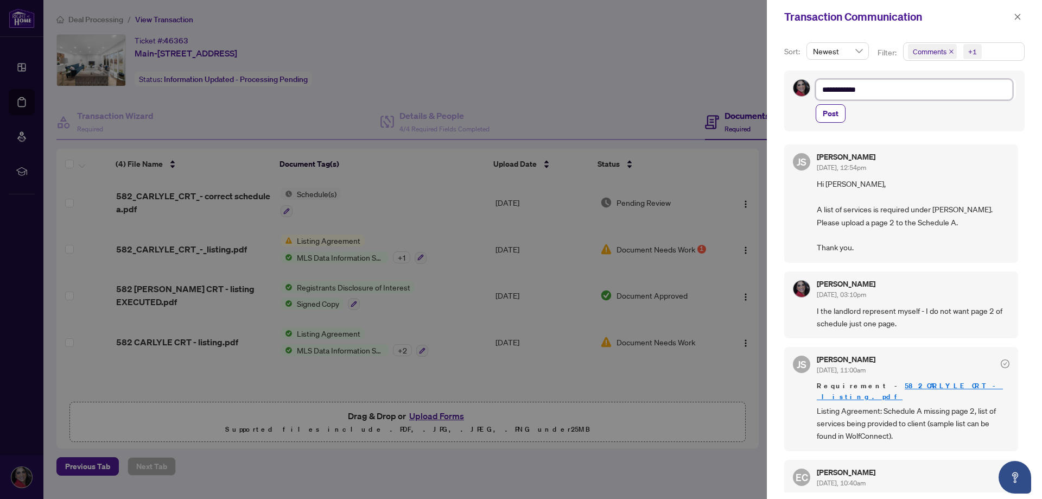
type textarea "**********"
click at [833, 112] on span "Post" at bounding box center [830, 113] width 16 height 17
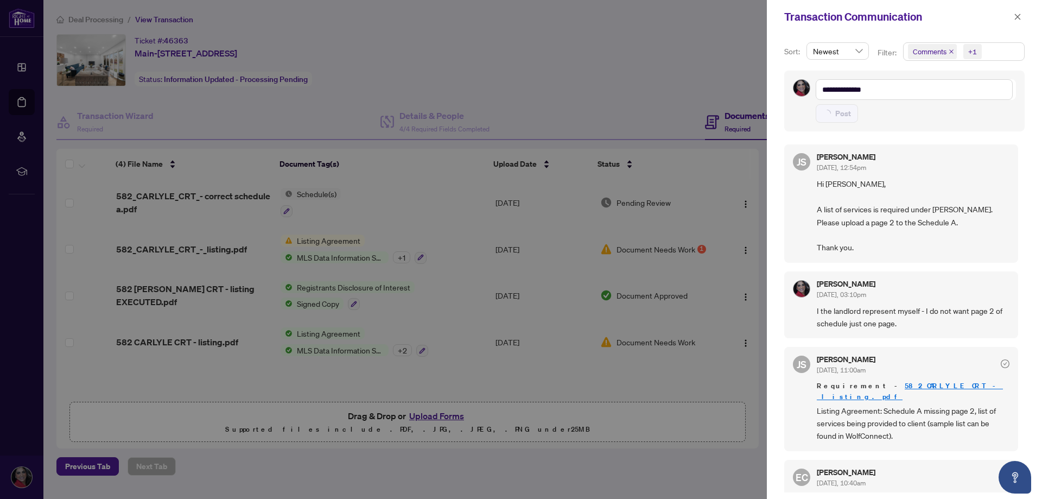
type textarea "**********"
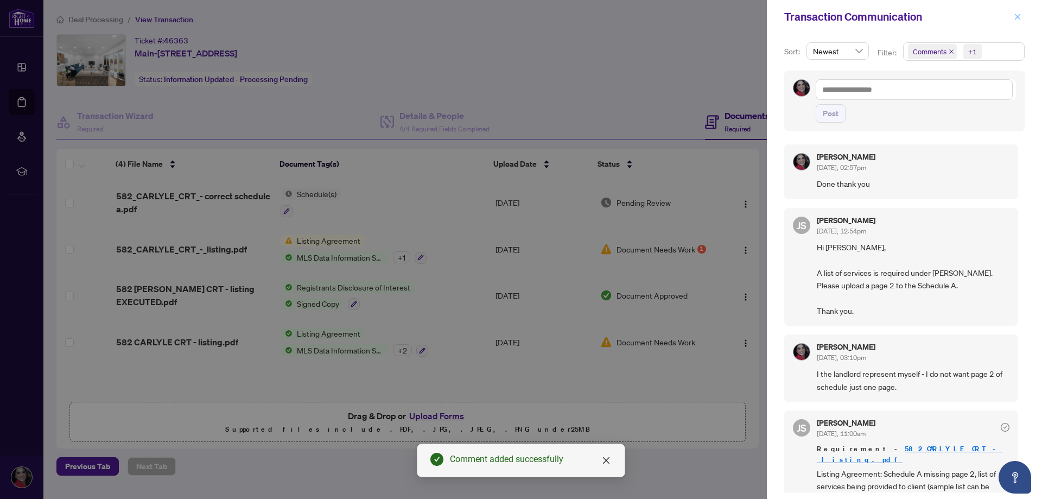
click at [1023, 17] on button "button" at bounding box center [1017, 16] width 14 height 13
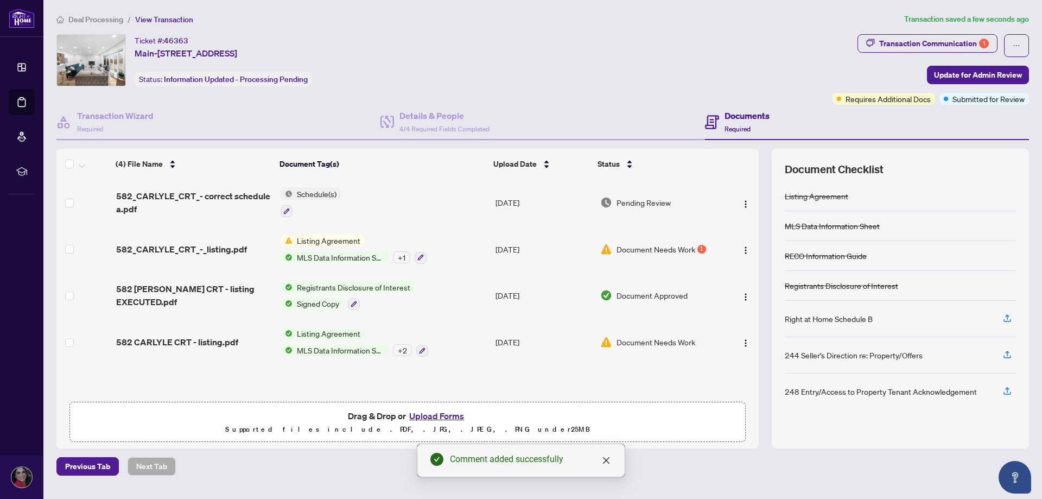
click at [656, 25] on div "Deal Processing / View Transaction Transaction saved a few seconds ago Ticket #…" at bounding box center [542, 244] width 981 height 462
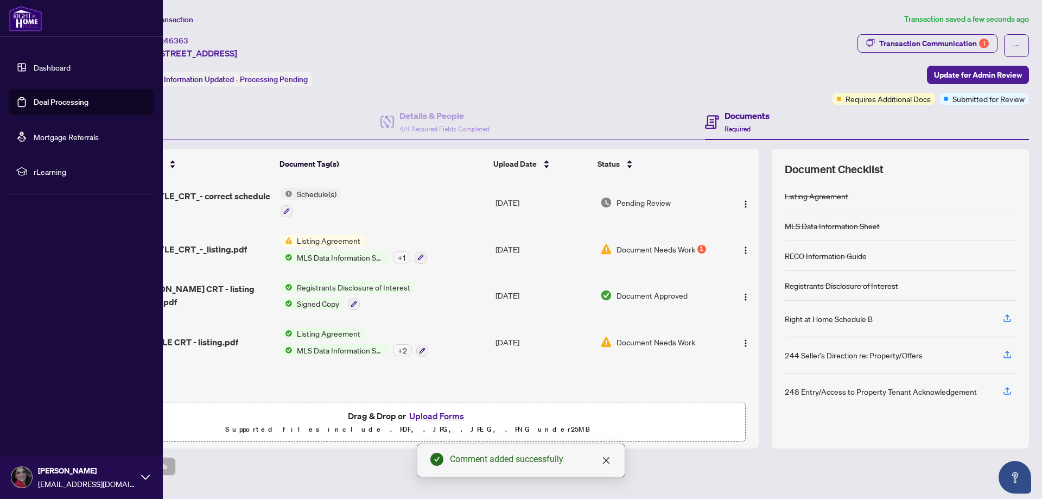
click at [34, 62] on link "Dashboard" at bounding box center [52, 67] width 37 height 10
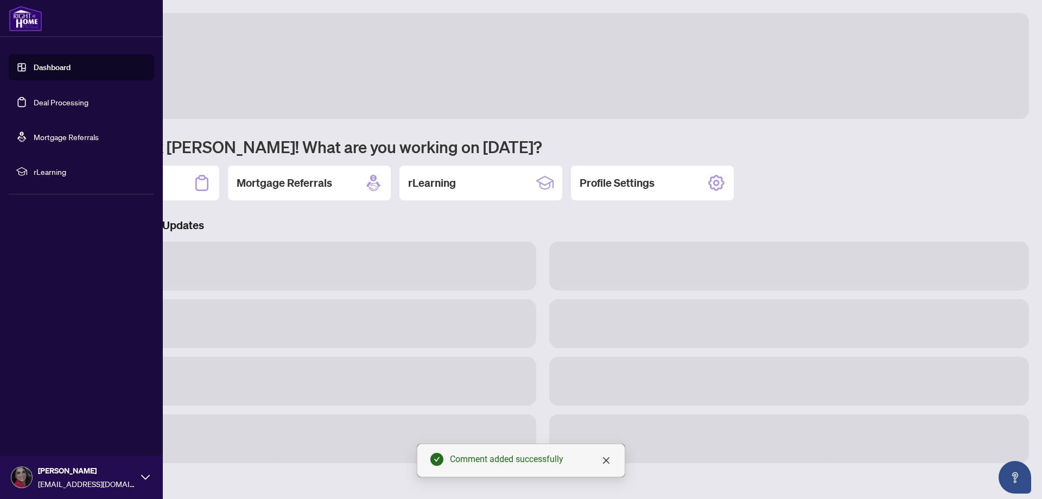
click at [34, 62] on link "Dashboard" at bounding box center [52, 67] width 37 height 10
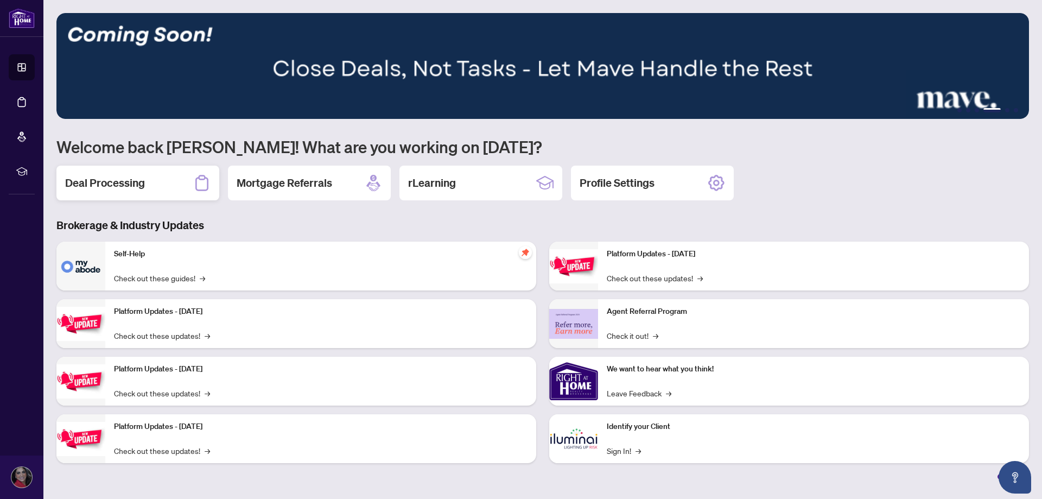
click at [122, 188] on h2 "Deal Processing" at bounding box center [105, 182] width 80 height 15
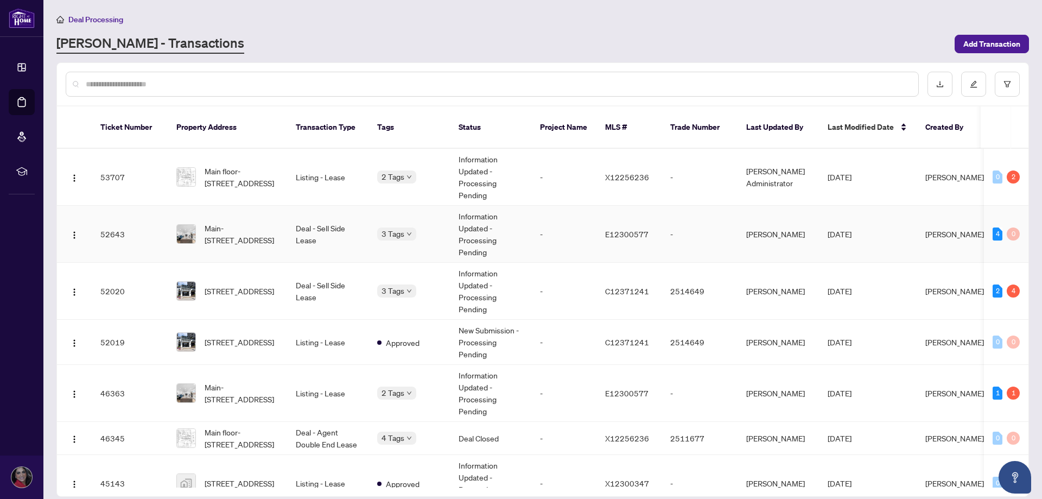
click at [283, 218] on td "Main-[STREET_ADDRESS]" at bounding box center [227, 234] width 119 height 57
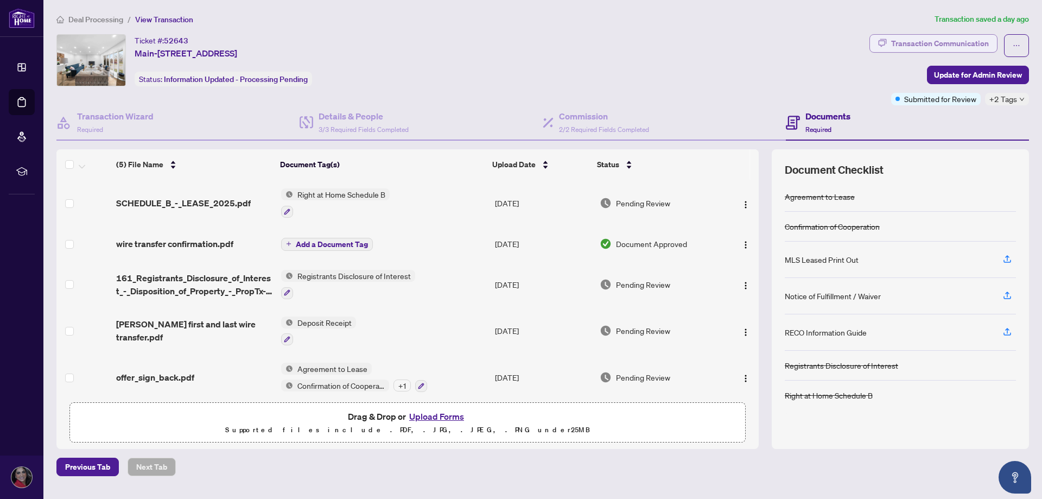
click at [964, 41] on div "Transaction Communication" at bounding box center [940, 43] width 98 height 17
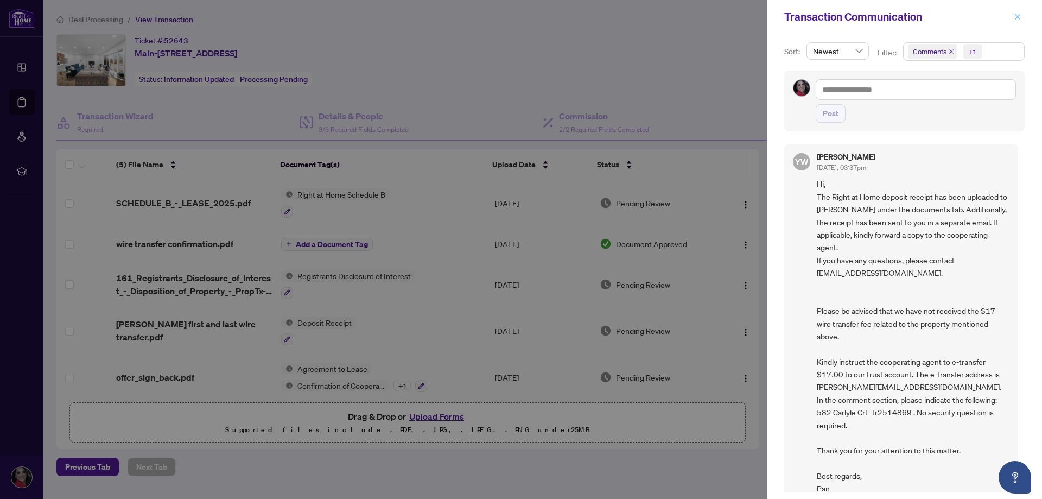
click at [1016, 17] on icon "close" at bounding box center [1017, 17] width 8 height 8
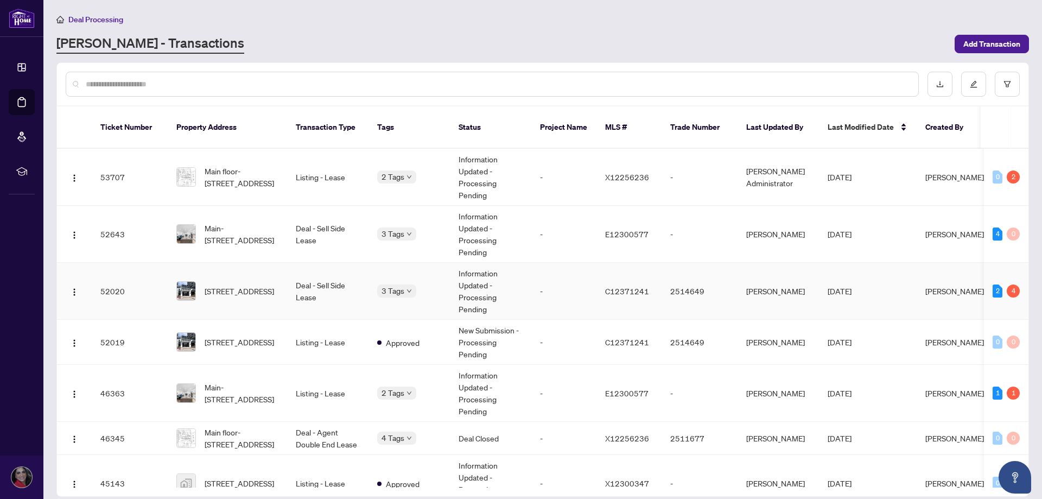
click at [279, 287] on td "[STREET_ADDRESS]" at bounding box center [227, 291] width 119 height 57
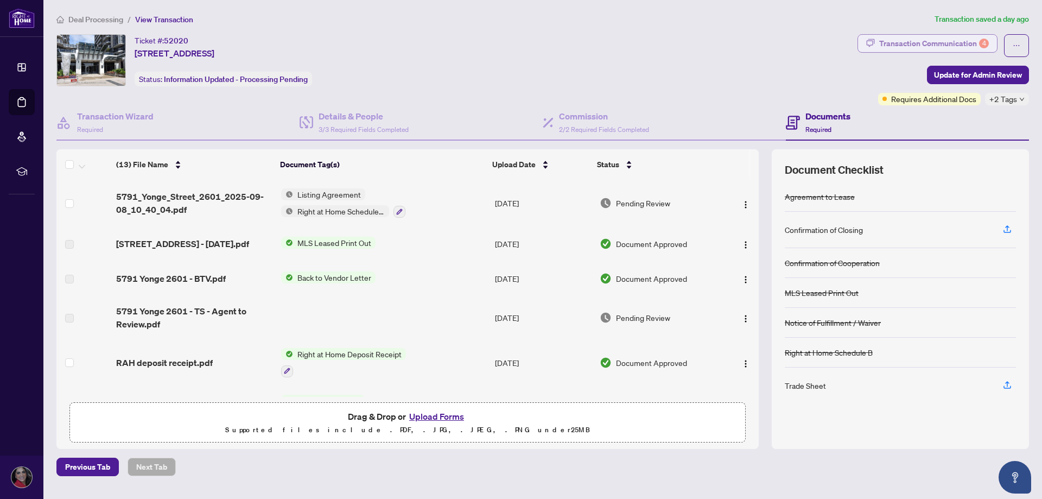
click at [973, 44] on div "Transaction Communication 4" at bounding box center [934, 43] width 110 height 17
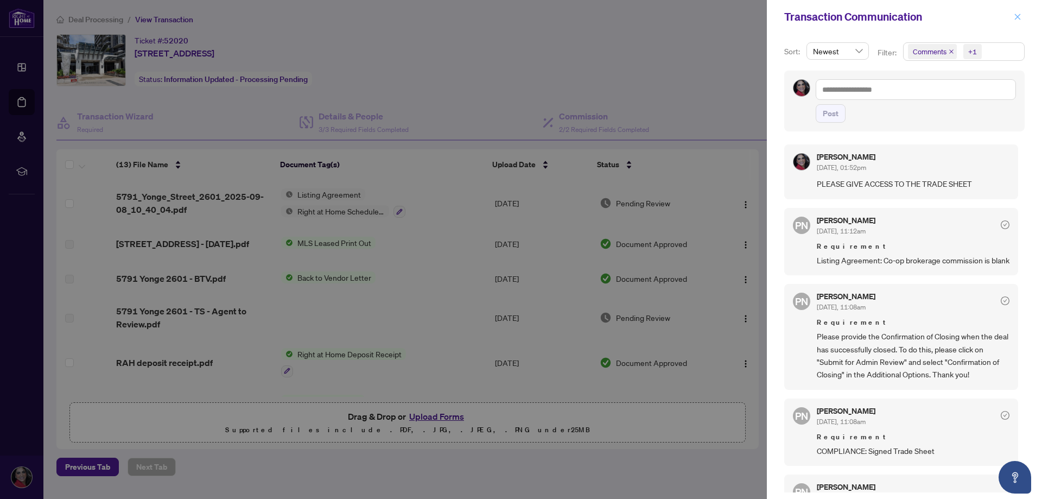
click at [1019, 18] on icon "close" at bounding box center [1017, 17] width 8 height 8
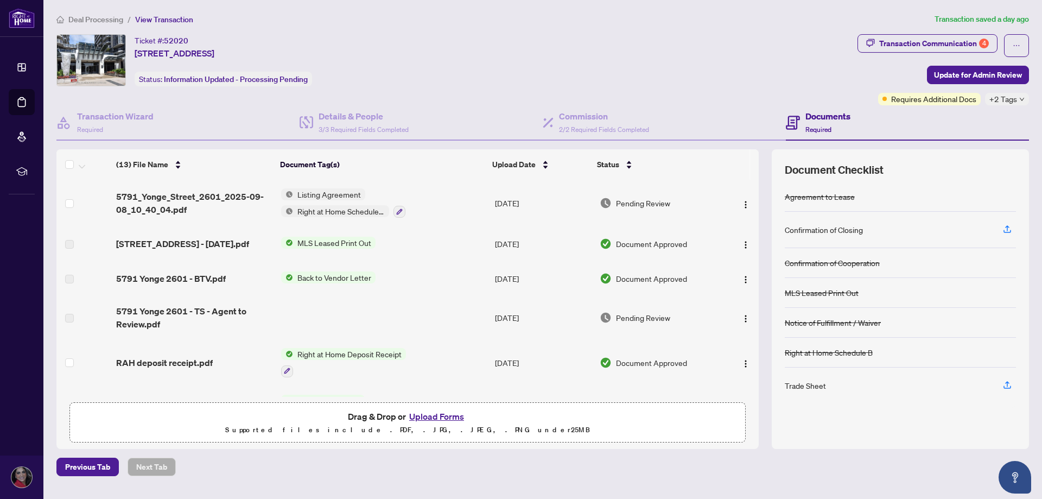
click at [691, 31] on div "Deal Processing / View Transaction Transaction saved a day ago Ticket #: 52020 …" at bounding box center [542, 244] width 981 height 463
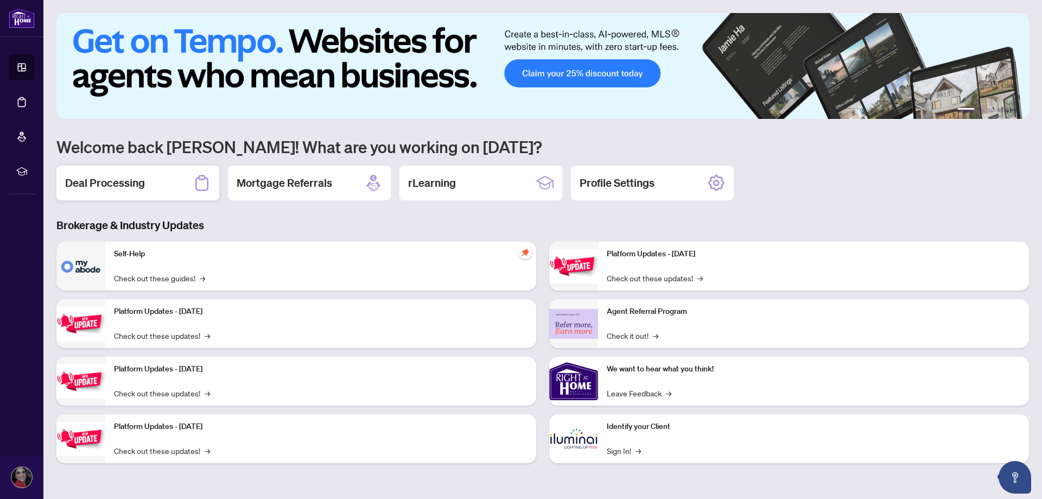
click at [114, 181] on h2 "Deal Processing" at bounding box center [105, 182] width 80 height 15
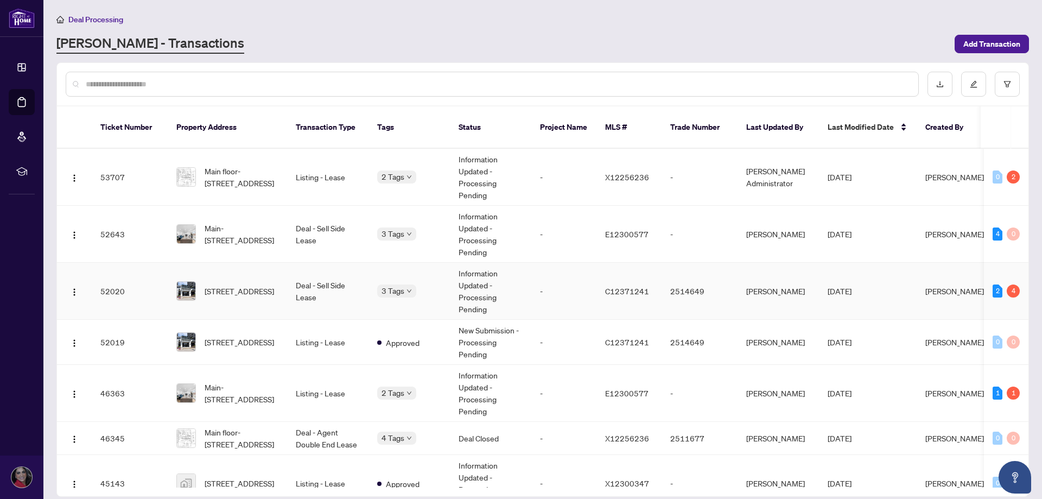
click at [195, 282] on img at bounding box center [186, 291] width 18 height 18
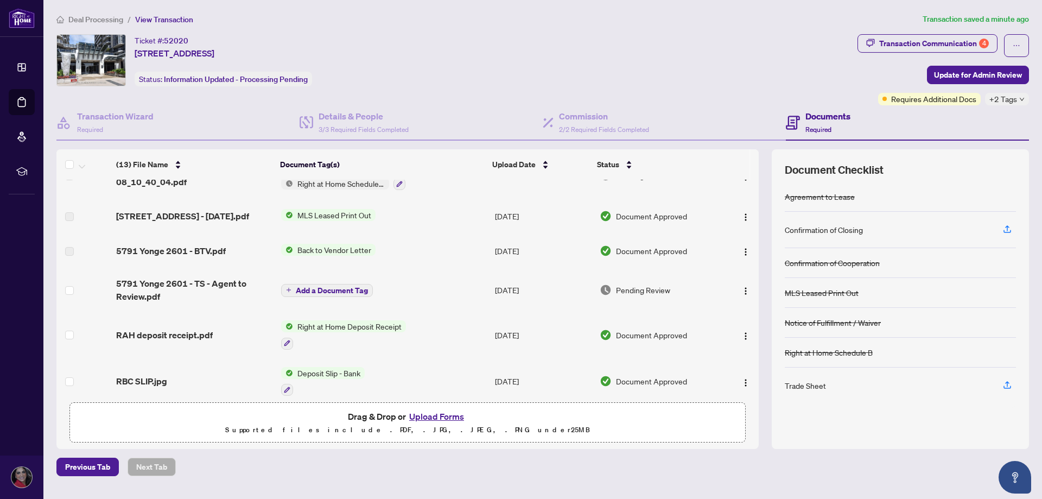
scroll to position [54, 0]
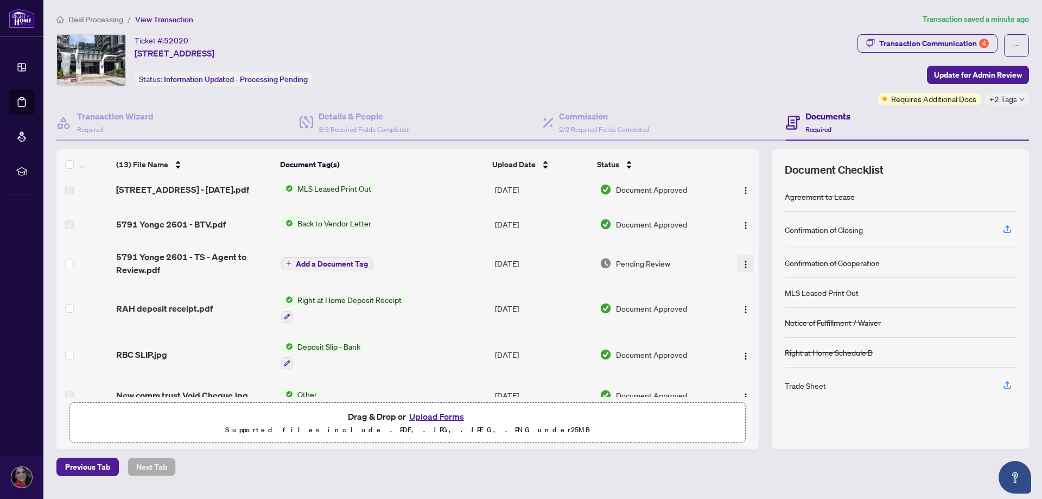
click at [743, 269] on img "button" at bounding box center [745, 264] width 9 height 9
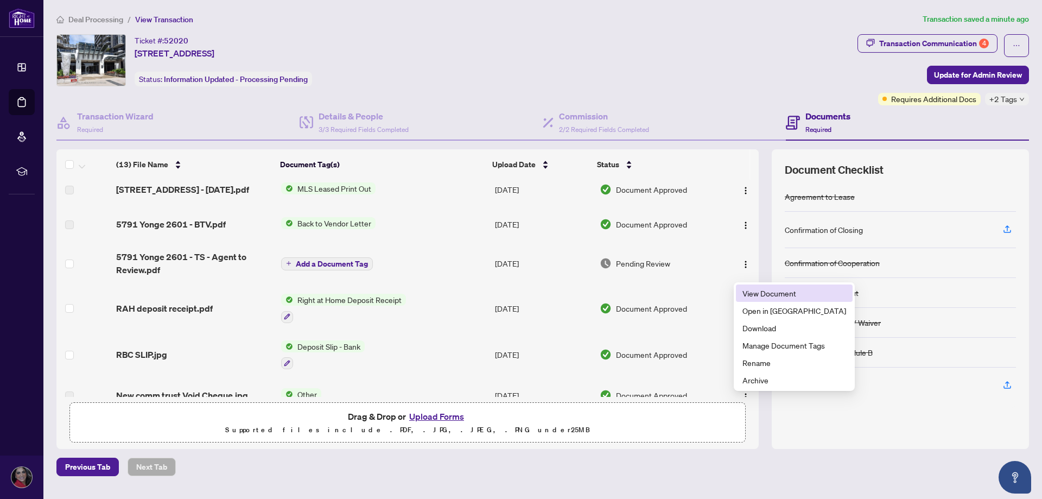
click at [743, 287] on li "View Document" at bounding box center [794, 292] width 117 height 17
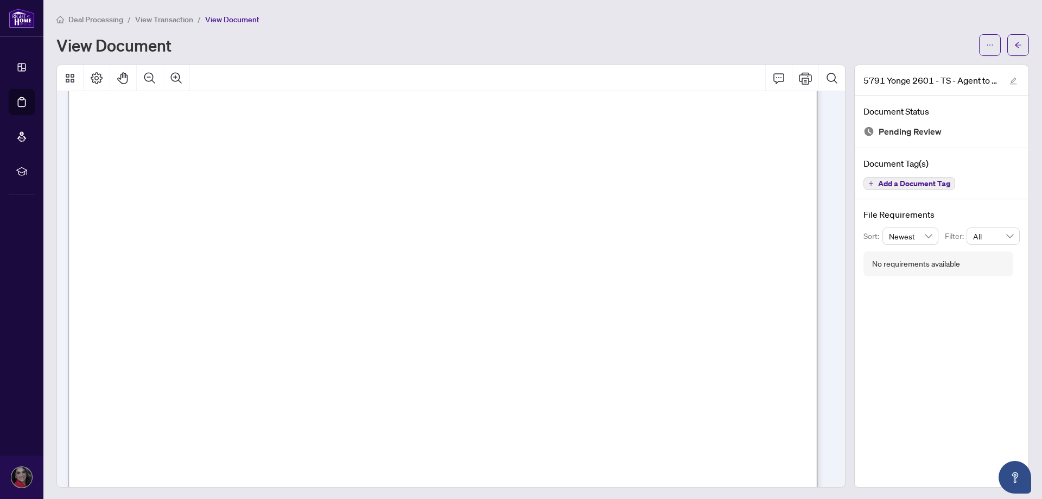
scroll to position [163, 0]
click at [979, 45] on button "button" at bounding box center [990, 45] width 22 height 22
click at [926, 59] on ul "Download Manage Document Tags Rename Archive" at bounding box center [942, 95] width 100 height 74
click at [927, 71] on span "Download" at bounding box center [942, 68] width 82 height 12
click at [749, 20] on div "Deal Processing / View Transaction / View Document" at bounding box center [542, 19] width 972 height 12
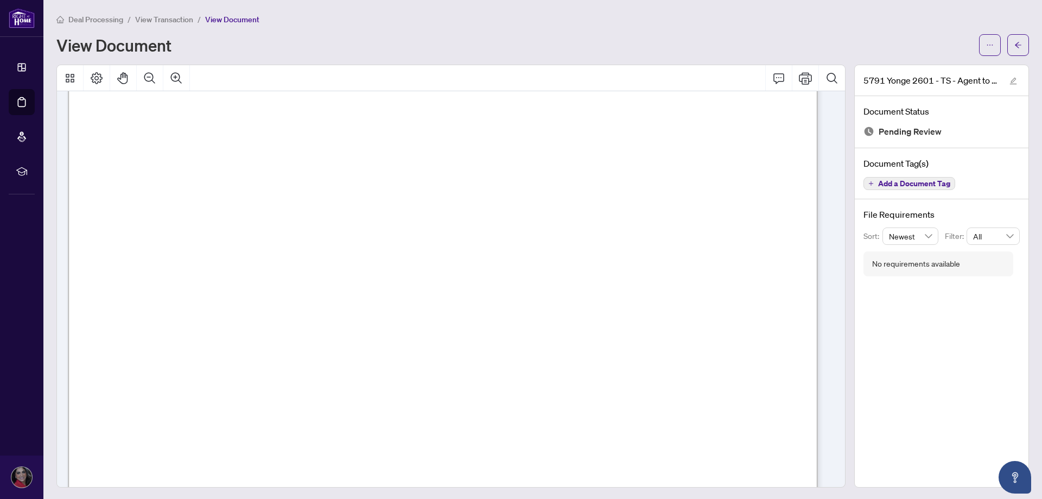
click at [487, 44] on div "View Document" at bounding box center [514, 44] width 916 height 17
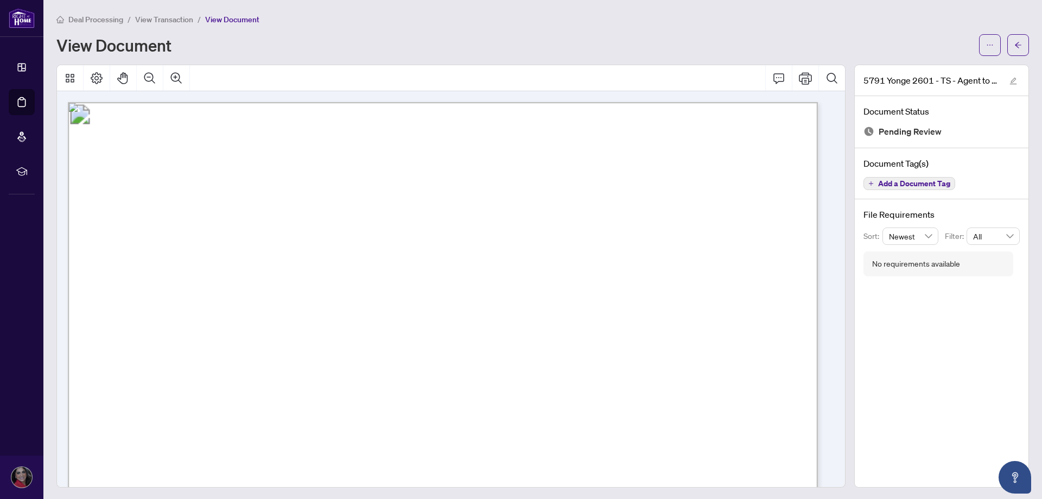
click at [618, 9] on main "Deal Processing / View Transaction / View Document View Document 5791 Yonge 260…" at bounding box center [542, 249] width 998 height 499
click at [1015, 14] on div "Deal Processing / View Transaction / View Document" at bounding box center [542, 19] width 972 height 12
click at [595, 34] on div "View Document" at bounding box center [542, 45] width 972 height 22
drag, startPoint x: 807, startPoint y: 15, endPoint x: 682, endPoint y: 4, distance: 125.2
click at [799, 14] on div "Deal Processing / View Transaction / View Document" at bounding box center [542, 19] width 972 height 12
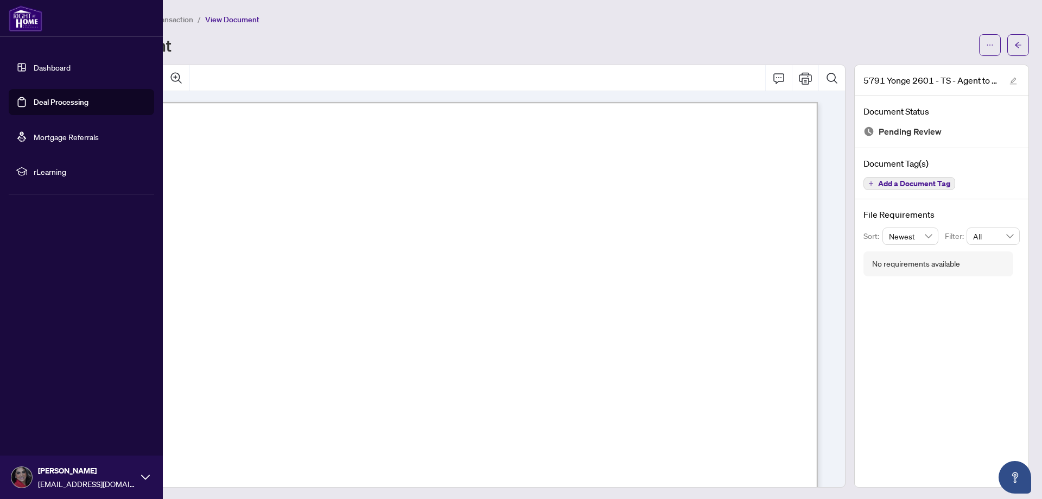
click at [34, 72] on link "Dashboard" at bounding box center [52, 67] width 37 height 10
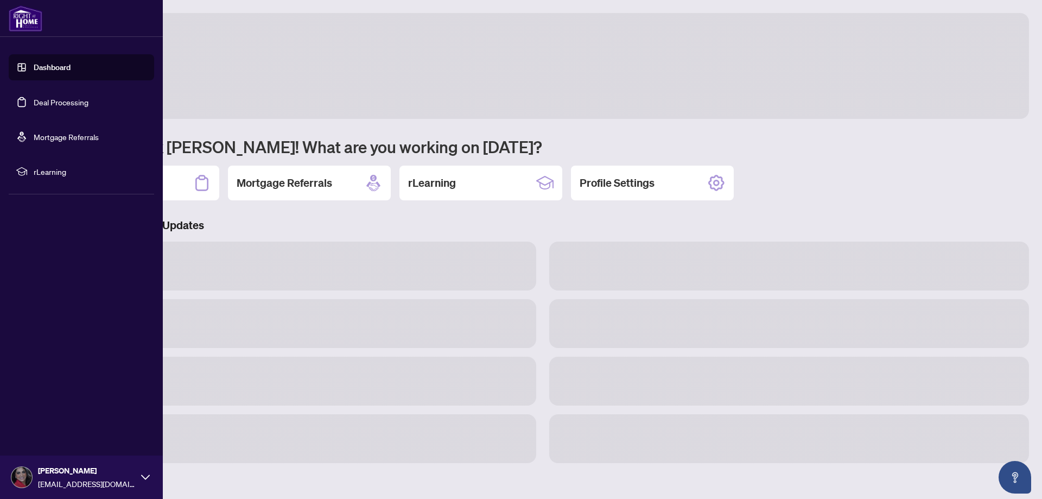
click at [42, 62] on link "Dashboard" at bounding box center [52, 67] width 37 height 10
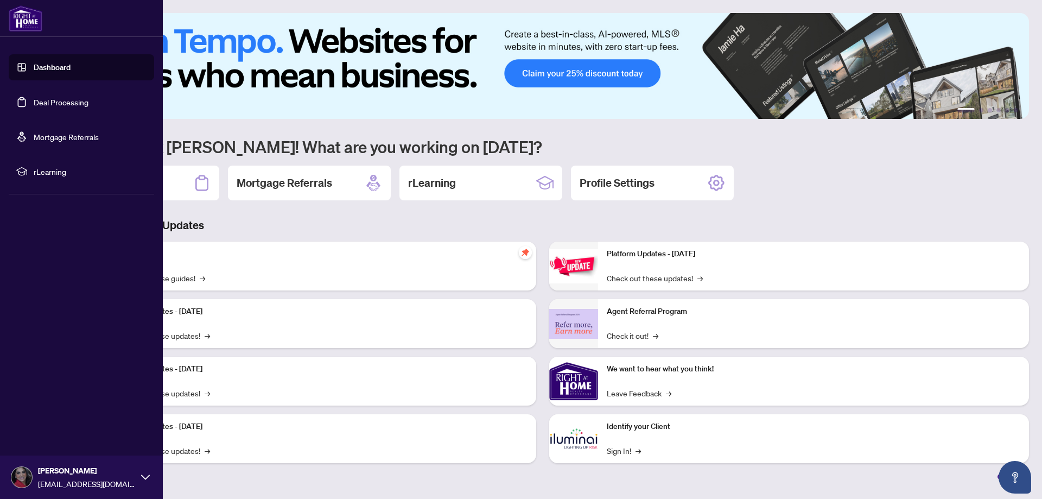
click at [42, 62] on link "Dashboard" at bounding box center [52, 67] width 37 height 10
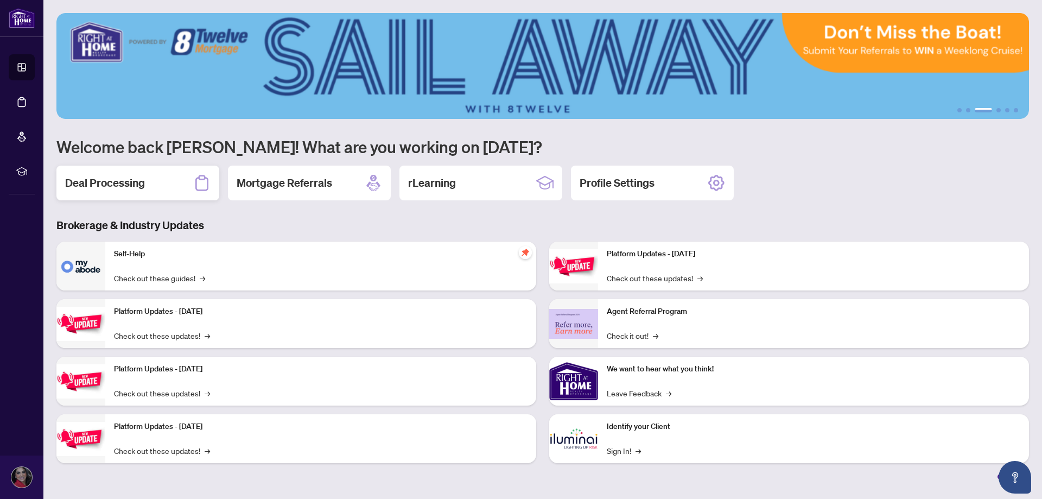
click at [99, 180] on h2 "Deal Processing" at bounding box center [105, 182] width 80 height 15
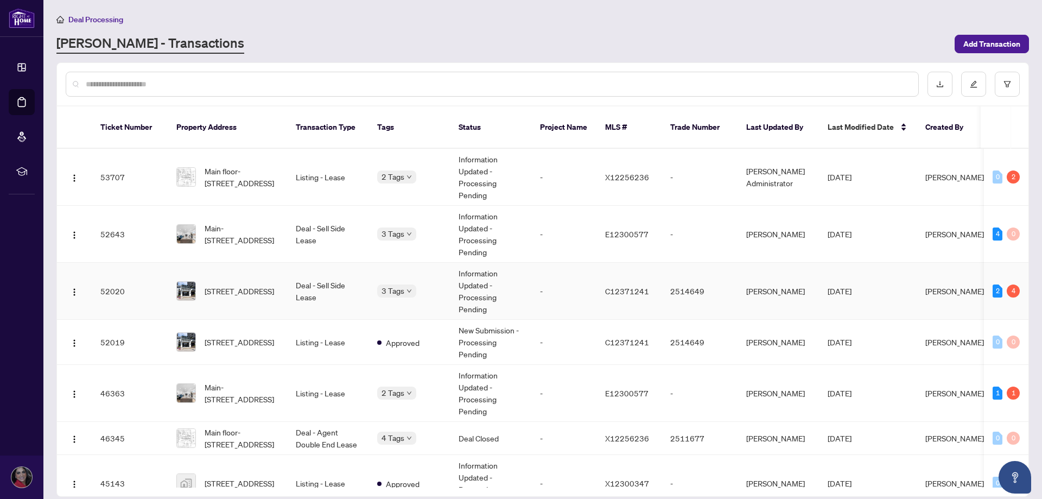
click at [161, 283] on td "52020" at bounding box center [130, 291] width 76 height 57
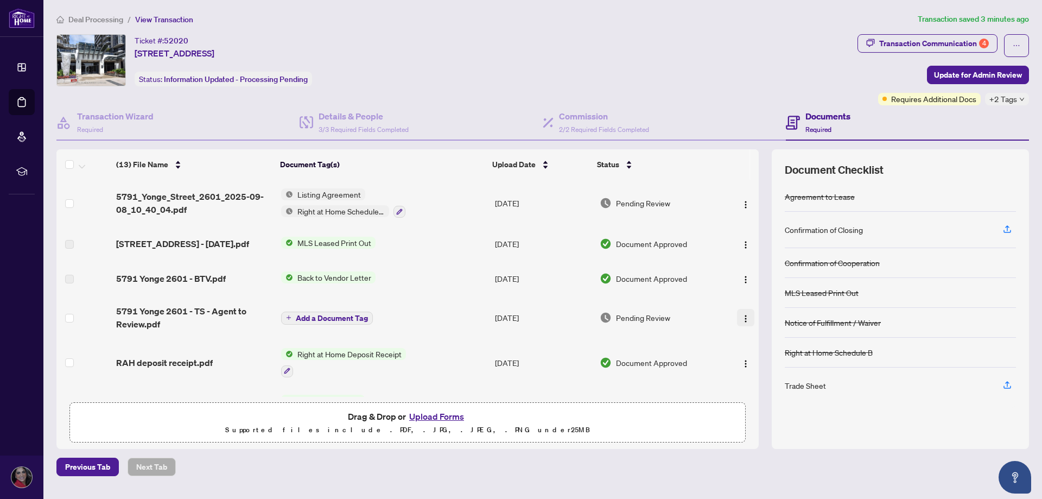
click at [741, 323] on img "button" at bounding box center [745, 318] width 9 height 9
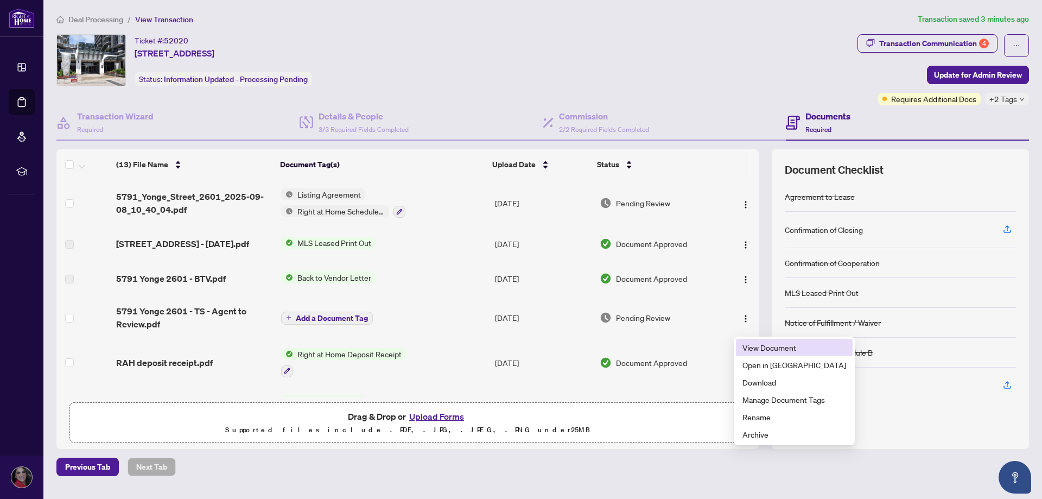
click at [745, 343] on li "View Document" at bounding box center [794, 346] width 117 height 17
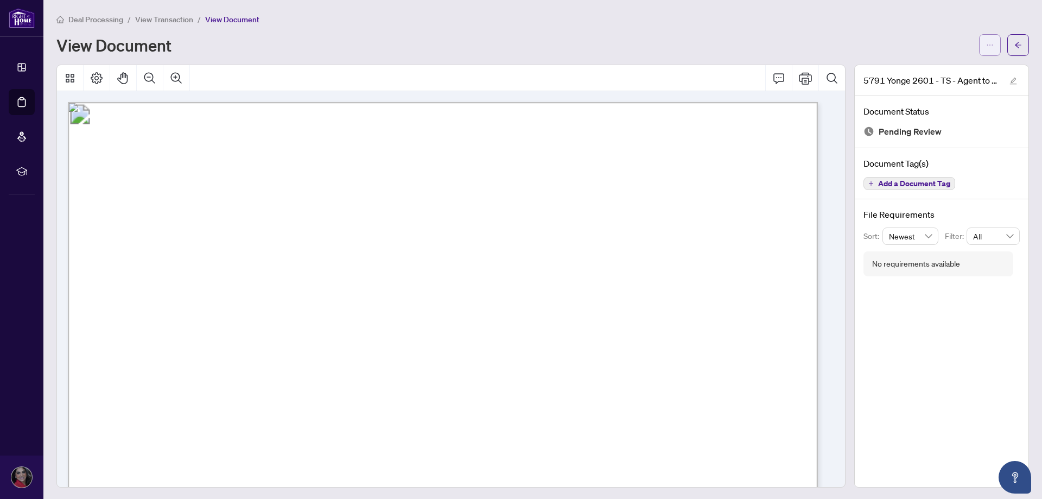
click at [986, 39] on span "button" at bounding box center [990, 44] width 8 height 17
click at [926, 69] on span "Download" at bounding box center [942, 68] width 82 height 12
click at [1014, 42] on icon "arrow-left" at bounding box center [1018, 45] width 8 height 8
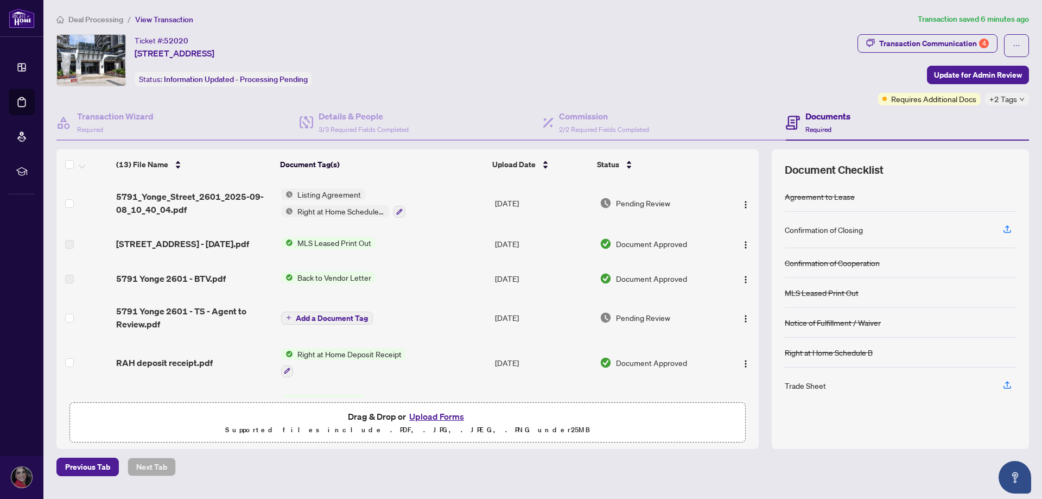
click at [571, 32] on div "Deal Processing / View Transaction Transaction saved 6 minutes ago Ticket #: 52…" at bounding box center [542, 244] width 981 height 463
click at [441, 413] on button "Upload Forms" at bounding box center [436, 416] width 61 height 14
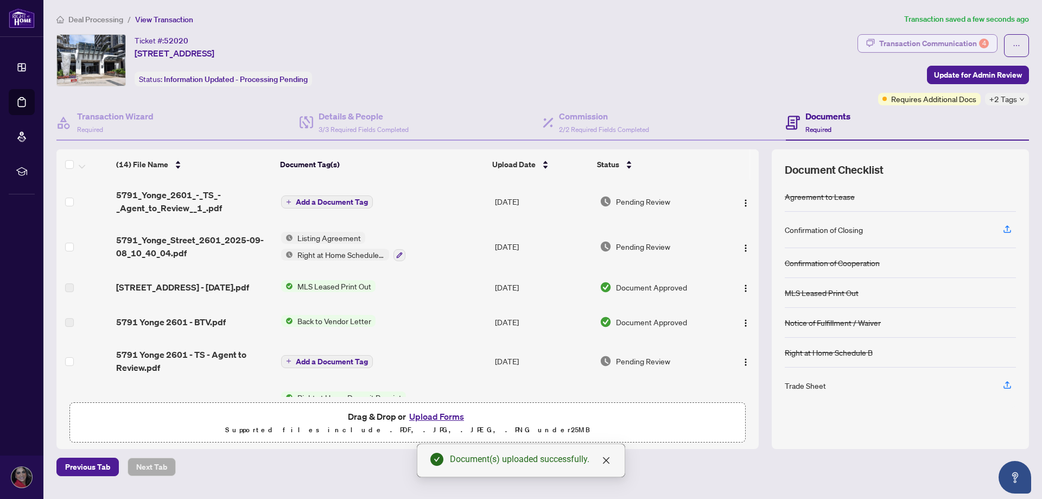
click at [886, 43] on div "Transaction Communication 4" at bounding box center [934, 43] width 110 height 17
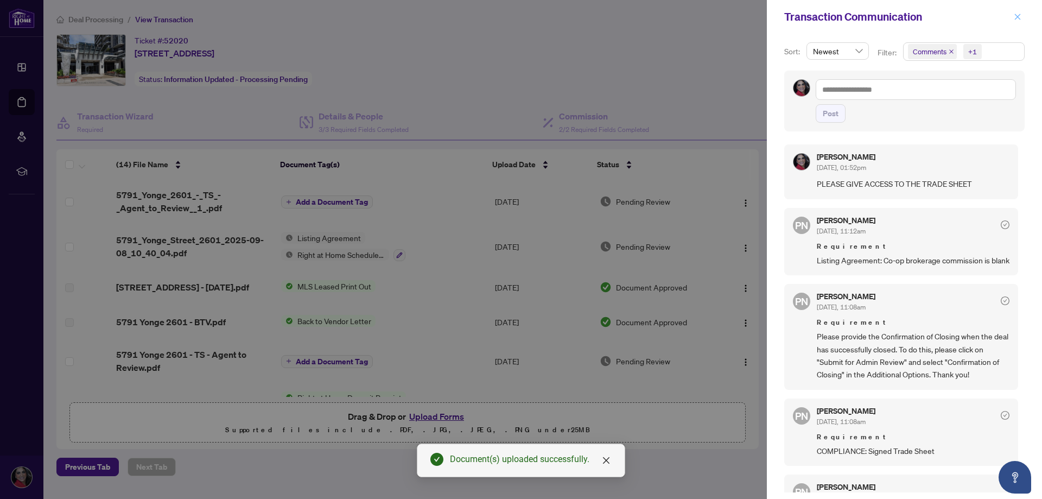
click at [1023, 17] on button "button" at bounding box center [1017, 16] width 14 height 13
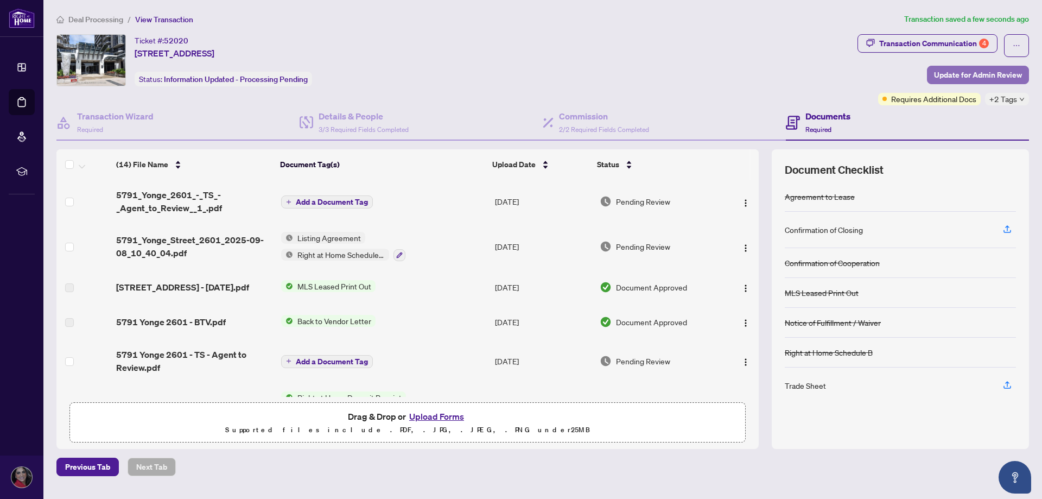
click at [972, 69] on span "Update for Admin Review" at bounding box center [978, 74] width 88 height 17
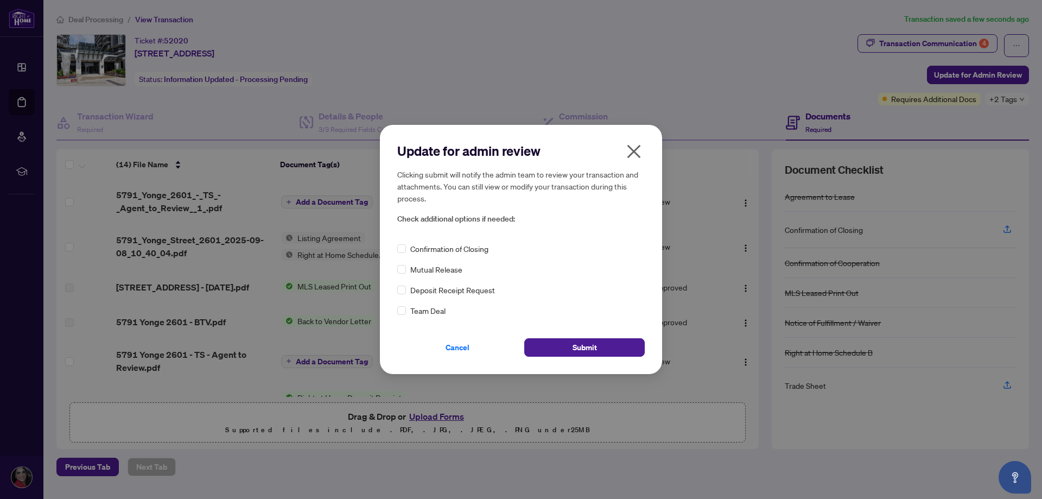
click at [421, 251] on span "Confirmation of Closing" at bounding box center [449, 248] width 78 height 12
click at [606, 348] on button "Submit" at bounding box center [584, 347] width 120 height 18
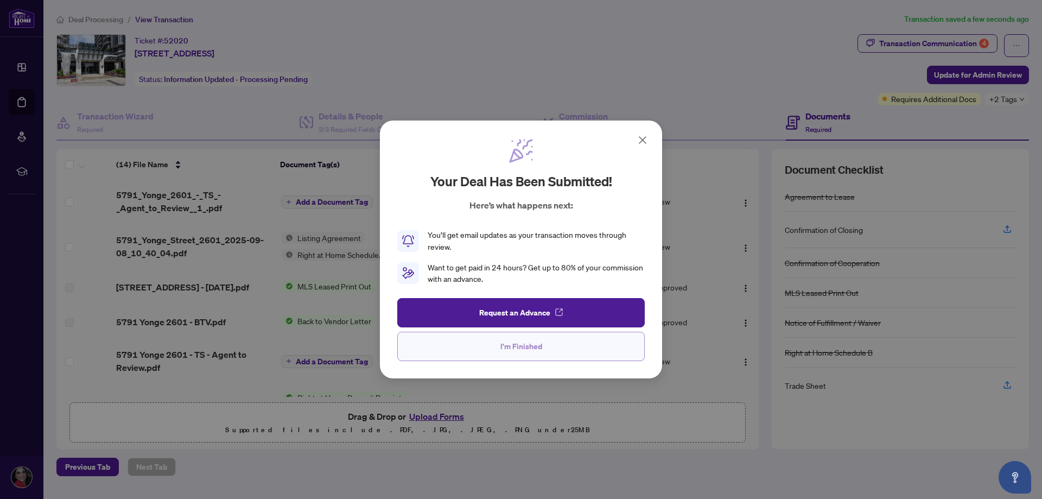
click at [551, 352] on button "I'm Finished" at bounding box center [520, 345] width 247 height 29
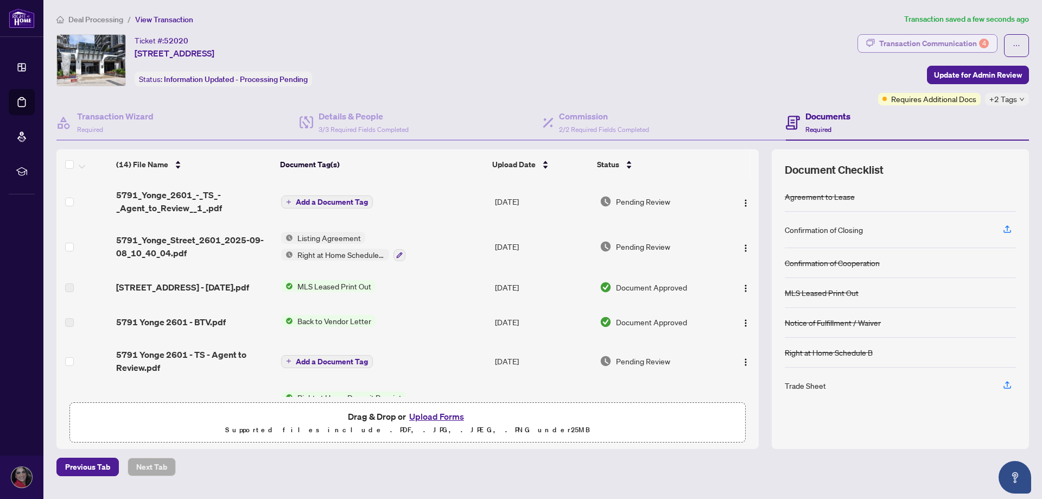
click at [948, 43] on div "Transaction Communication 4" at bounding box center [934, 43] width 110 height 17
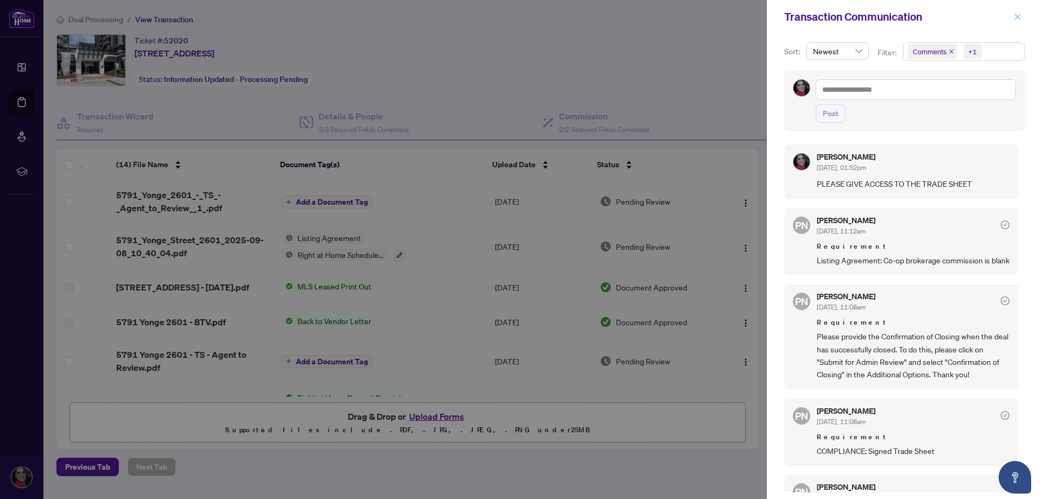
click at [1017, 21] on span "button" at bounding box center [1017, 16] width 8 height 17
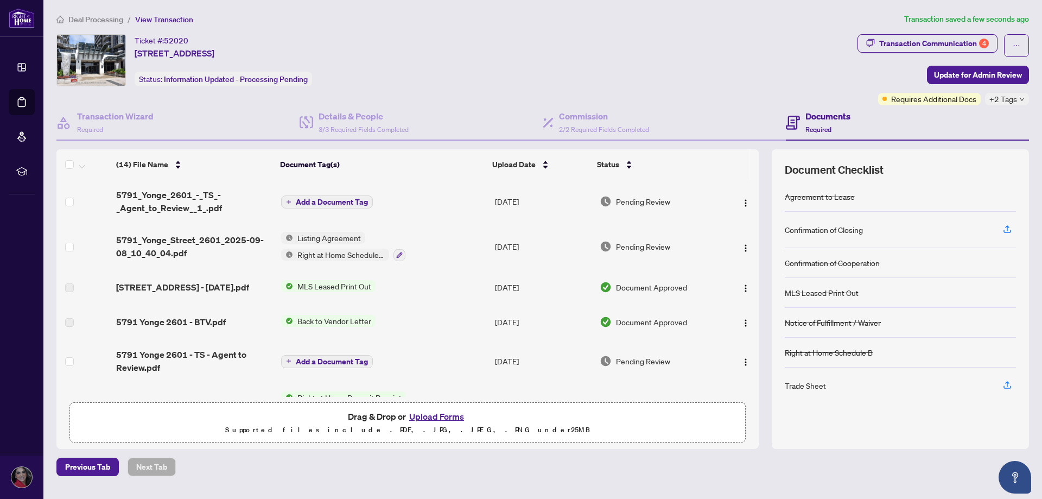
click at [659, 61] on div "Ticket #: 52020 2601-5791 Yonge St, Toronto, Ontario M2M 0A8, Canada Status: In…" at bounding box center [454, 60] width 796 height 52
click at [496, 5] on main "Deal Processing / View Transaction Transaction saved 7 minutes ago Ticket #: 52…" at bounding box center [542, 249] width 998 height 499
